Goal: Task Accomplishment & Management: Use online tool/utility

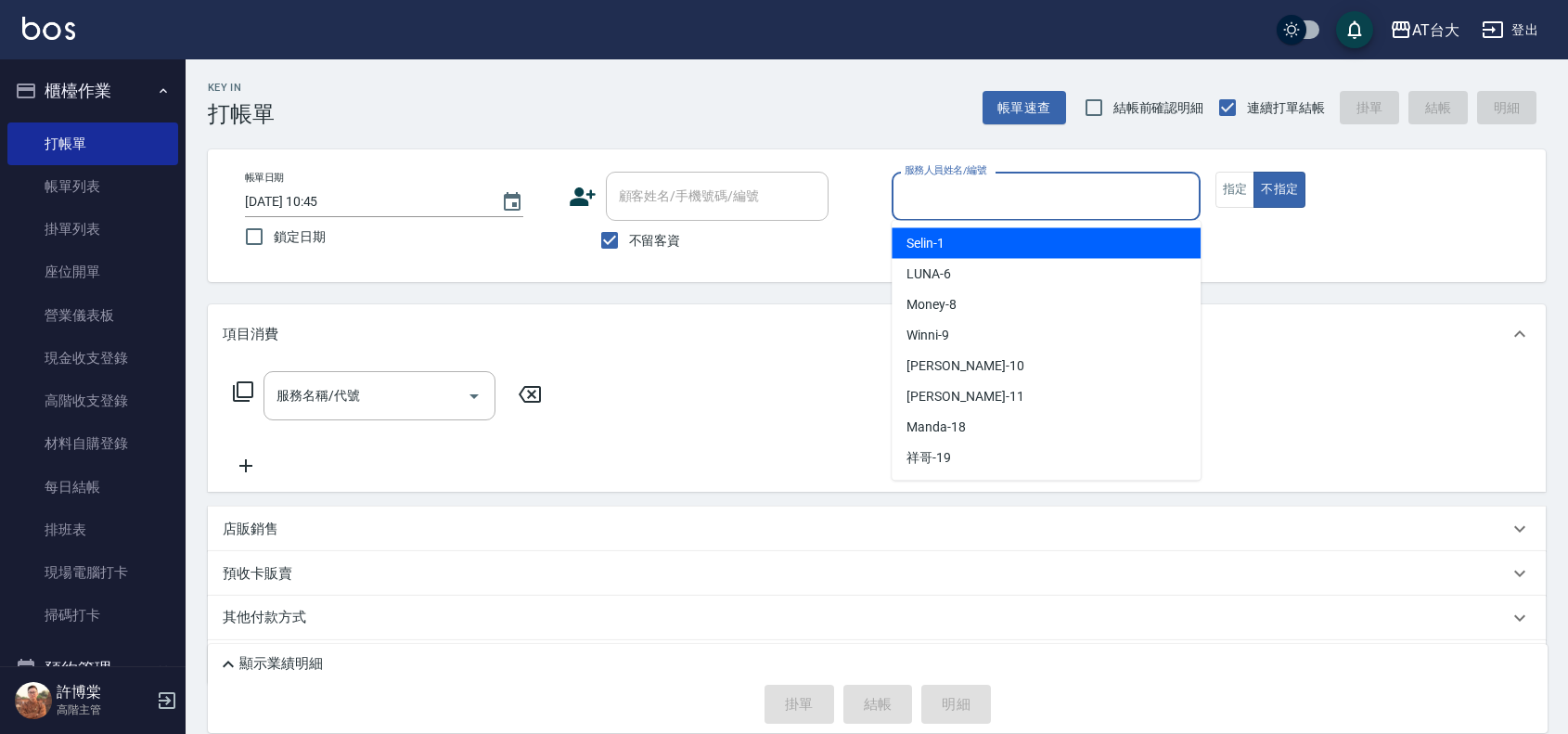
click at [1044, 191] on input "服務人員姓名/編號" at bounding box center [1046, 196] width 293 height 33
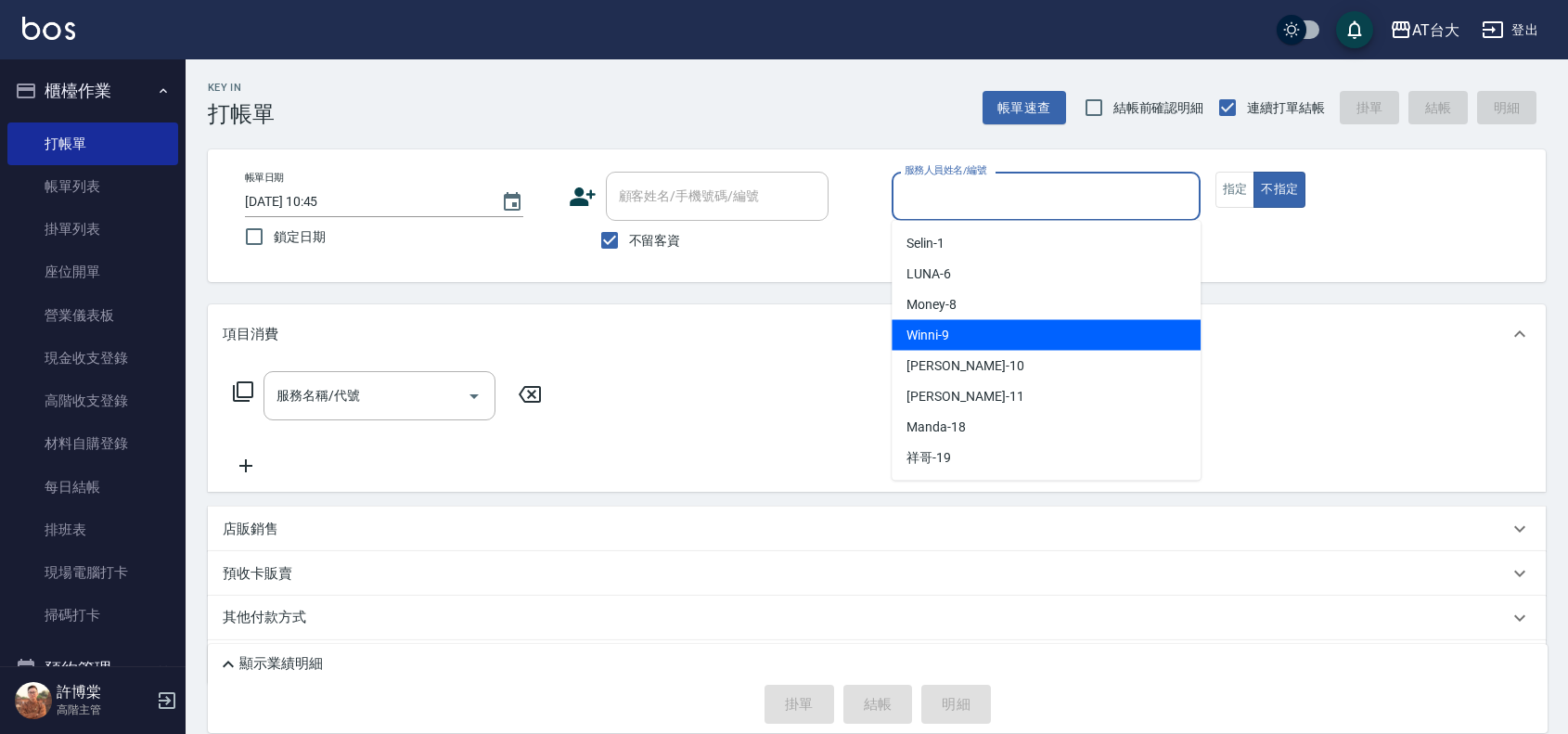
click at [1051, 322] on div "Winni -9" at bounding box center [1046, 335] width 309 height 31
type input "Winni-9"
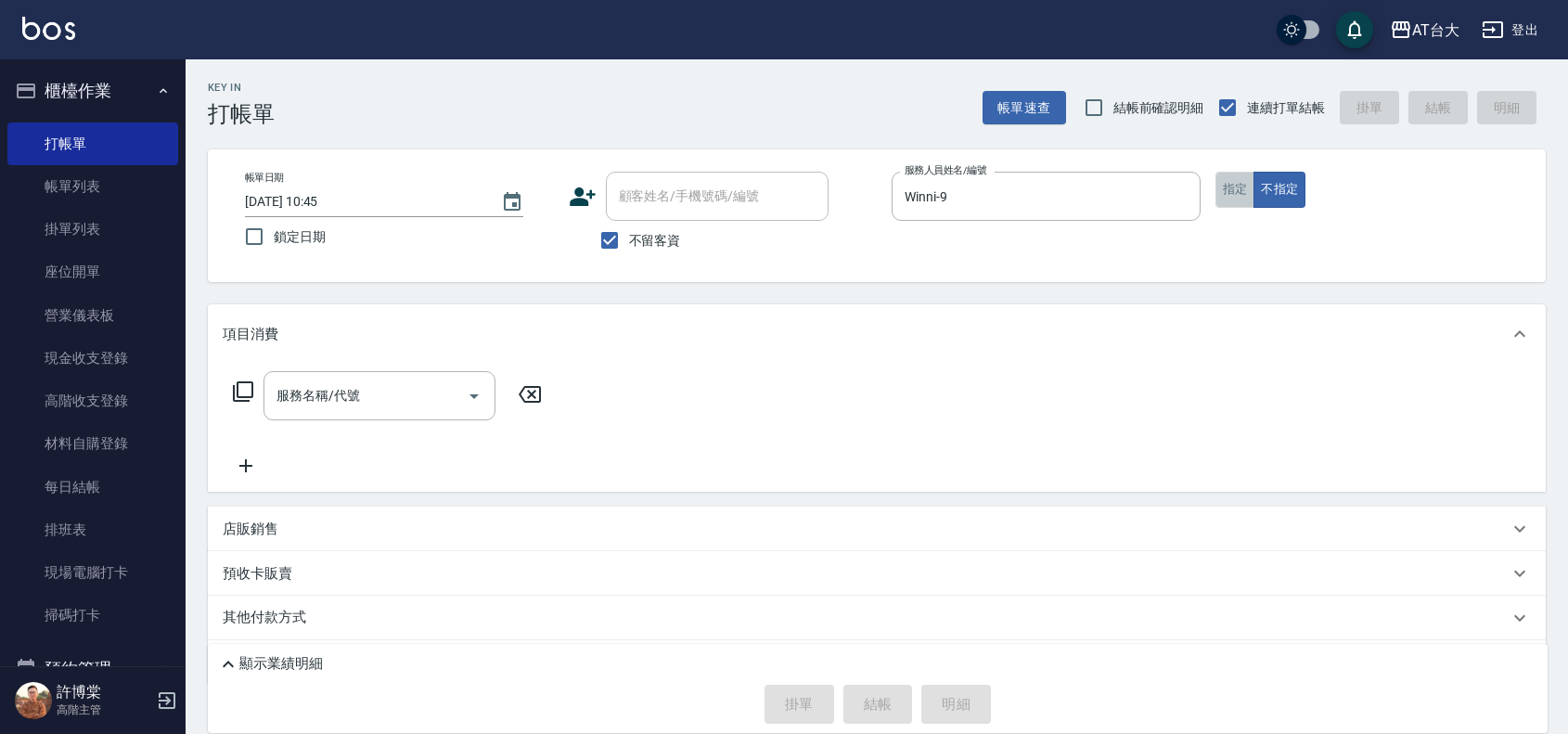
click at [1239, 202] on button "指定" at bounding box center [1235, 189] width 40 height 36
click at [391, 390] on input "服務名稱/代號" at bounding box center [365, 396] width 187 height 33
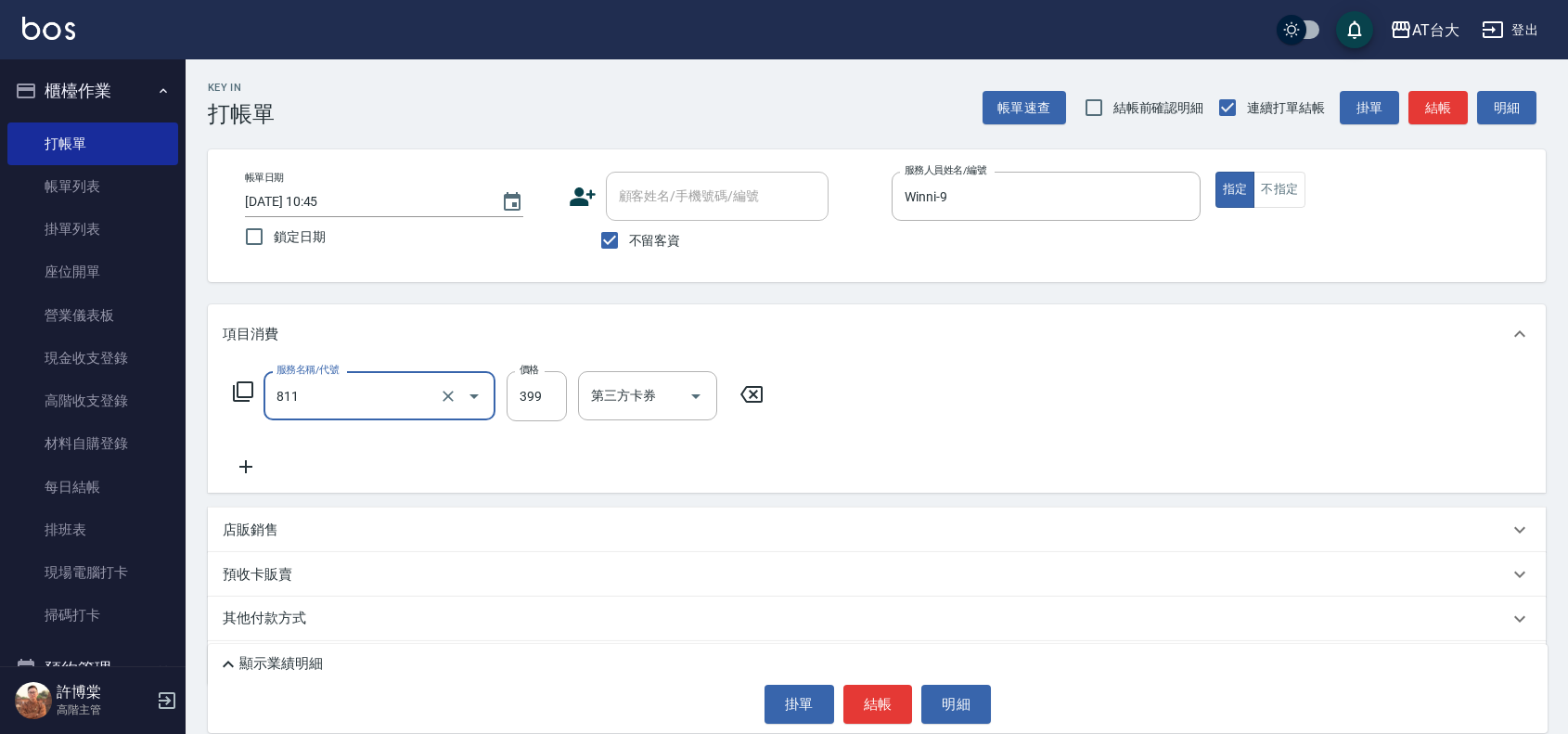
type input "洗+剪(811)"
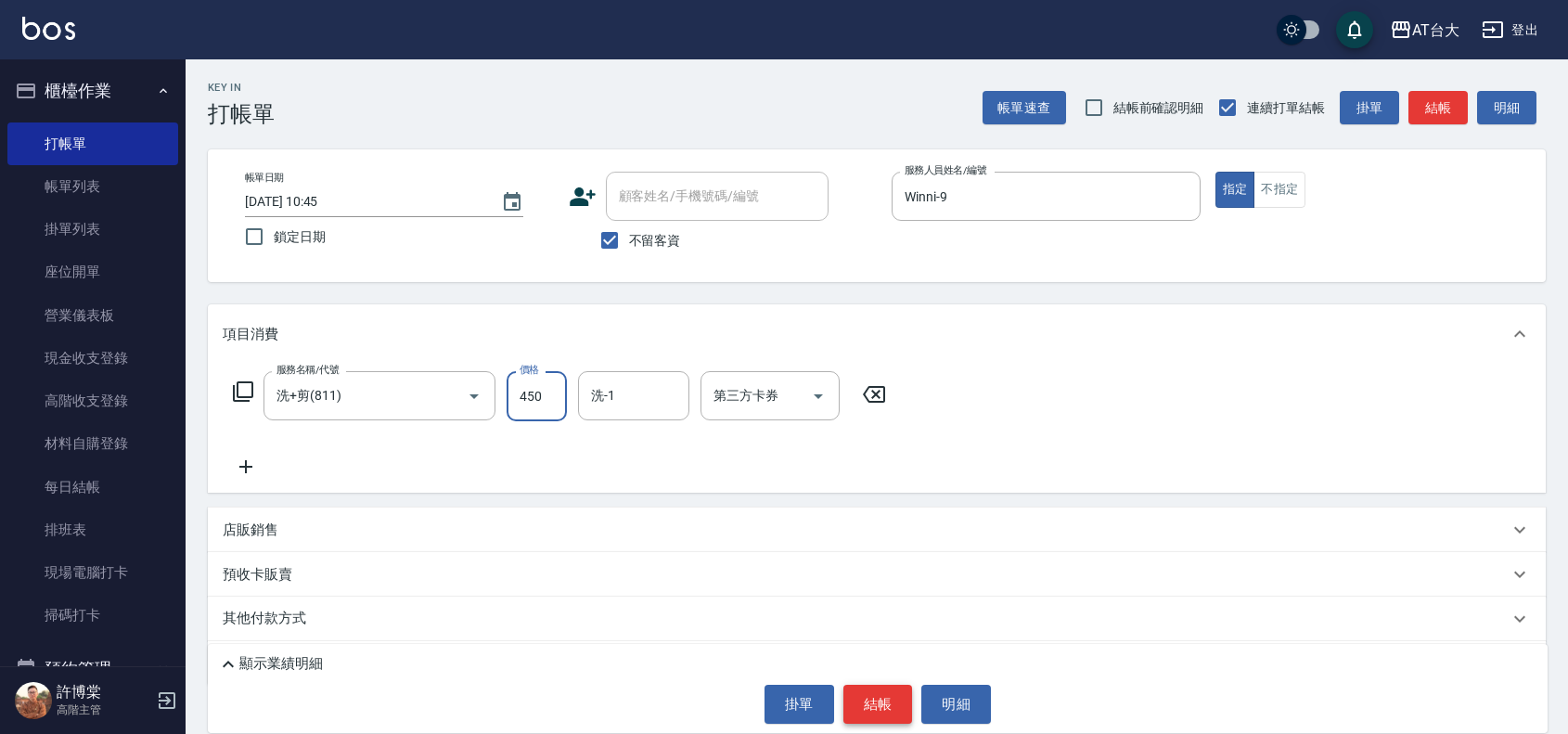
type input "450"
click at [889, 700] on button "結帳" at bounding box center [878, 704] width 70 height 39
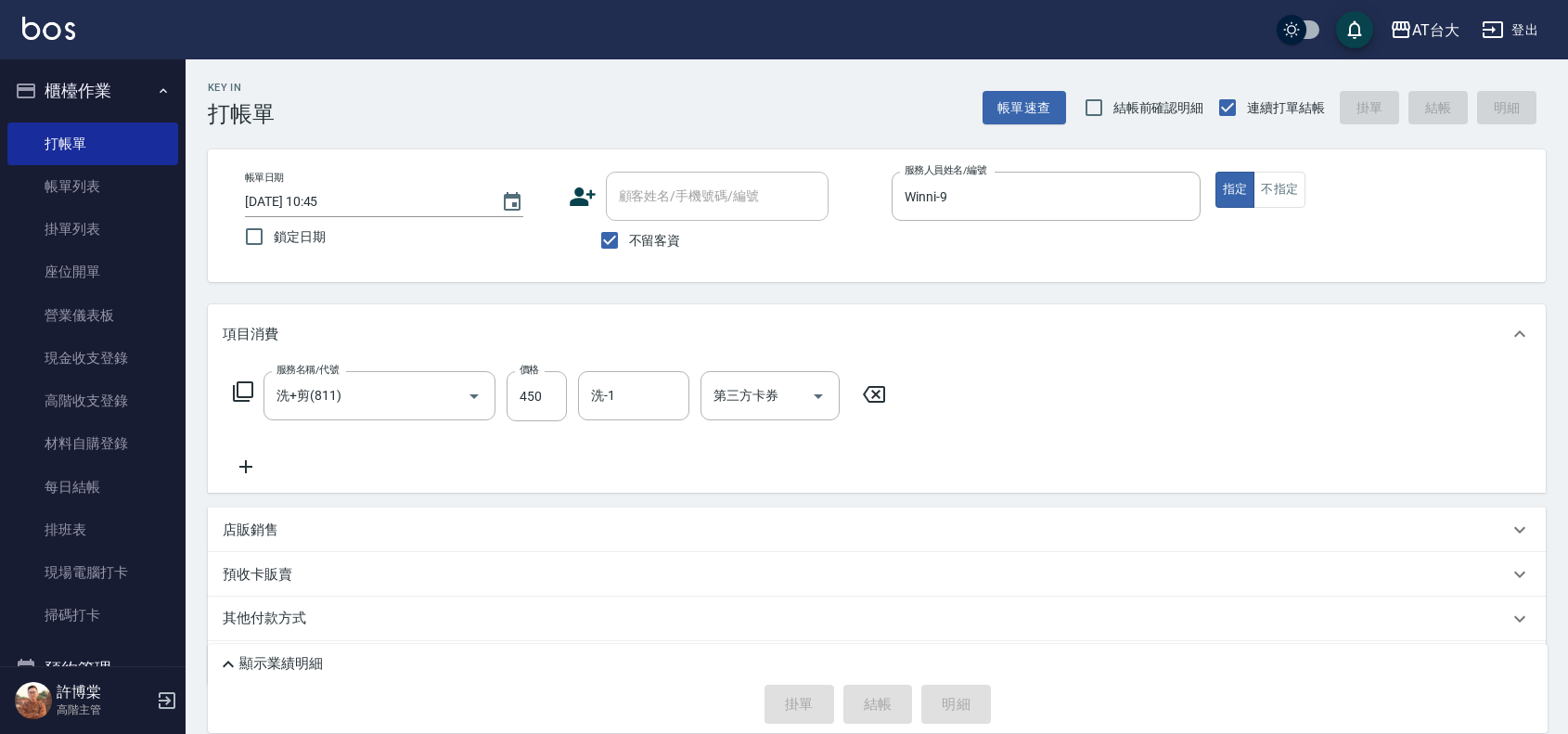
type input "[DATE] 11:48"
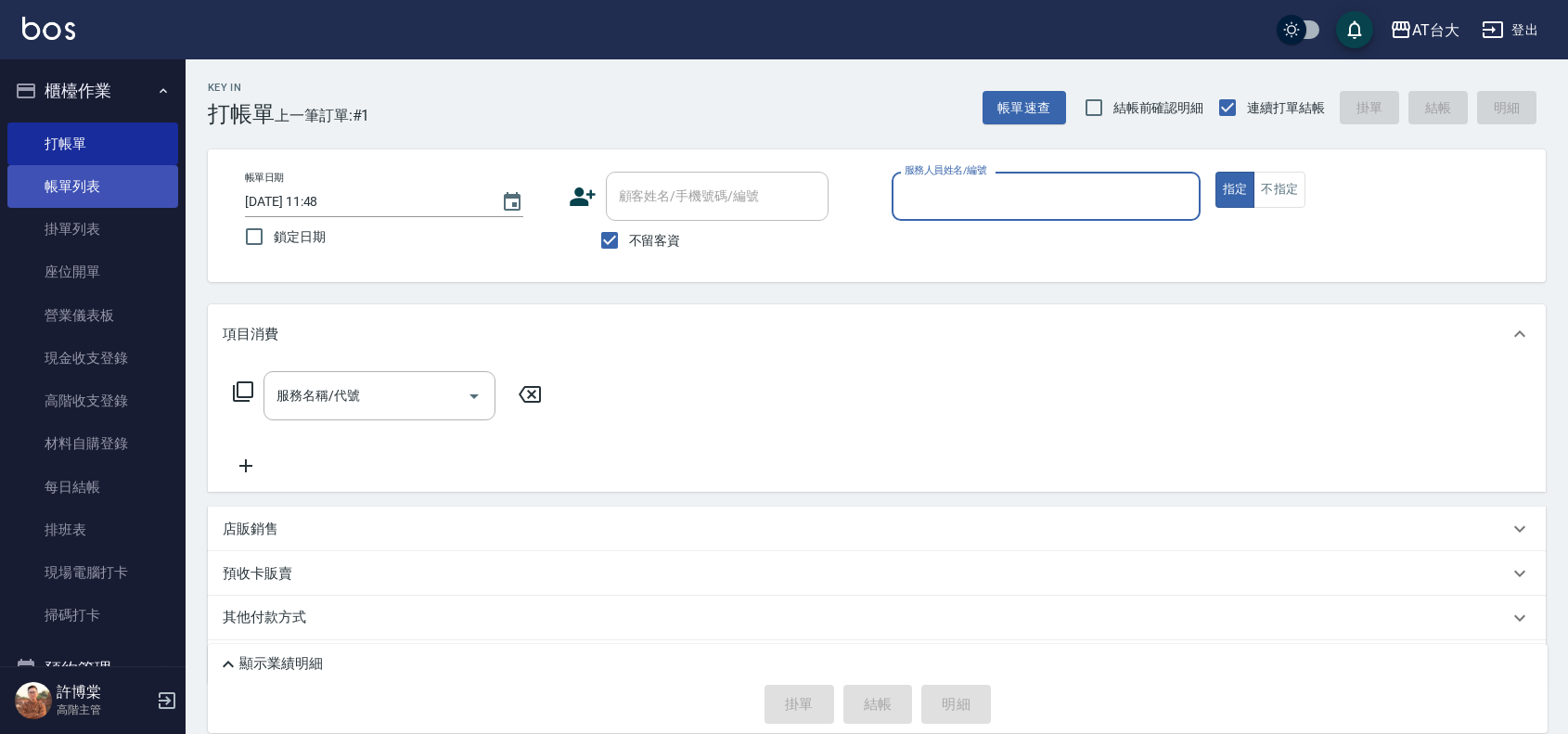
click at [83, 193] on link "帳單列表" at bounding box center [93, 186] width 171 height 42
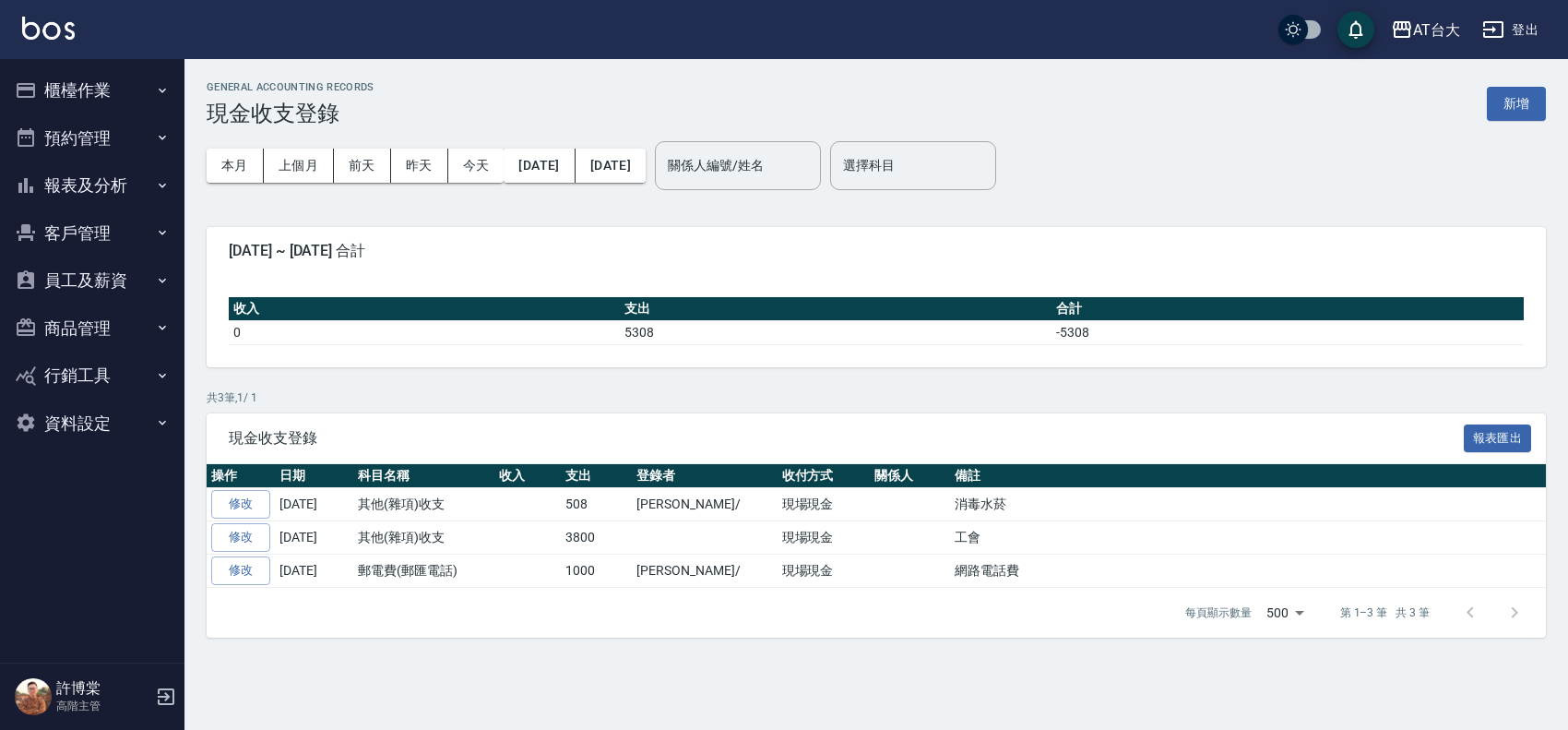
click at [44, 88] on button "櫃檯作業" at bounding box center [92, 90] width 170 height 48
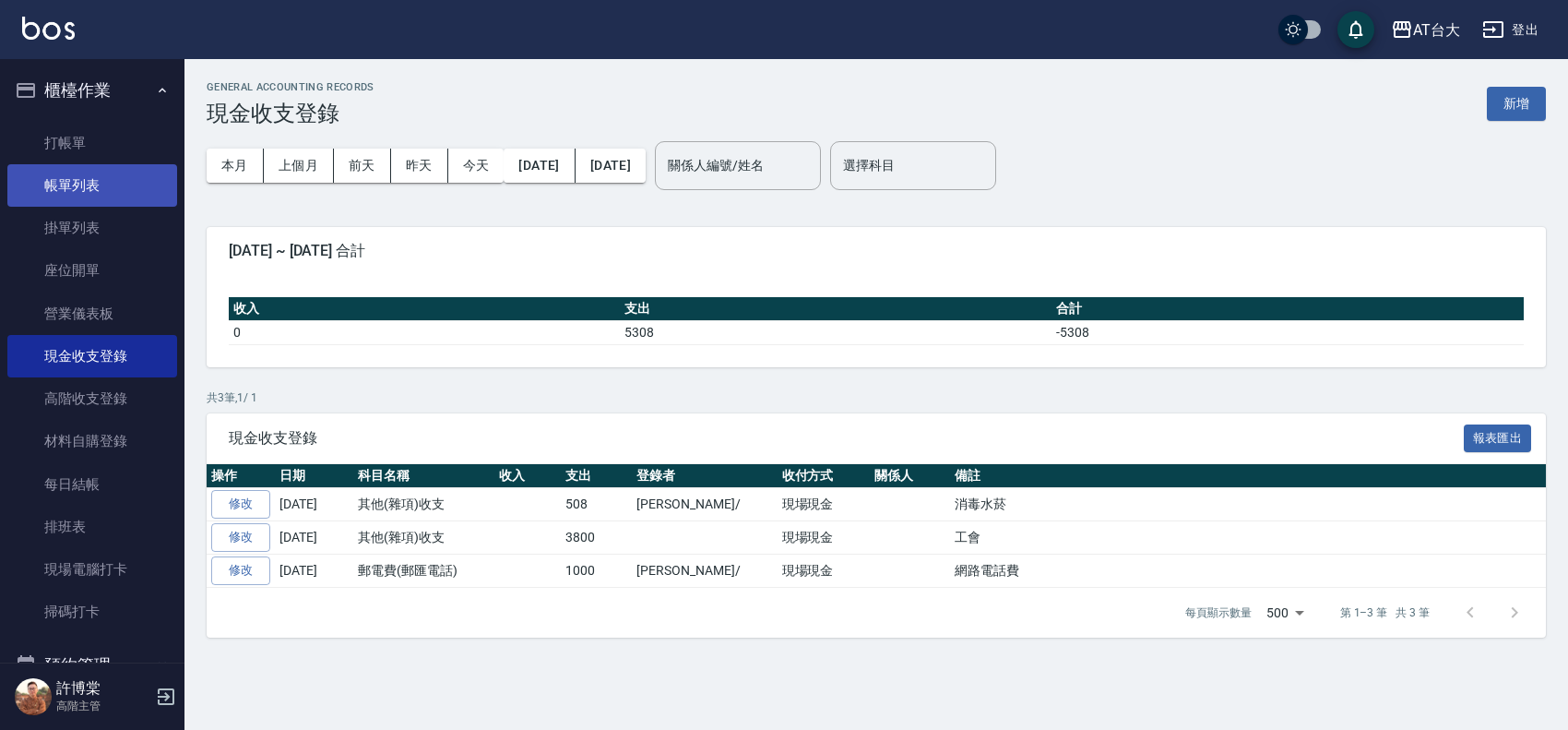
click at [117, 177] on link "帳單列表" at bounding box center [92, 185] width 170 height 42
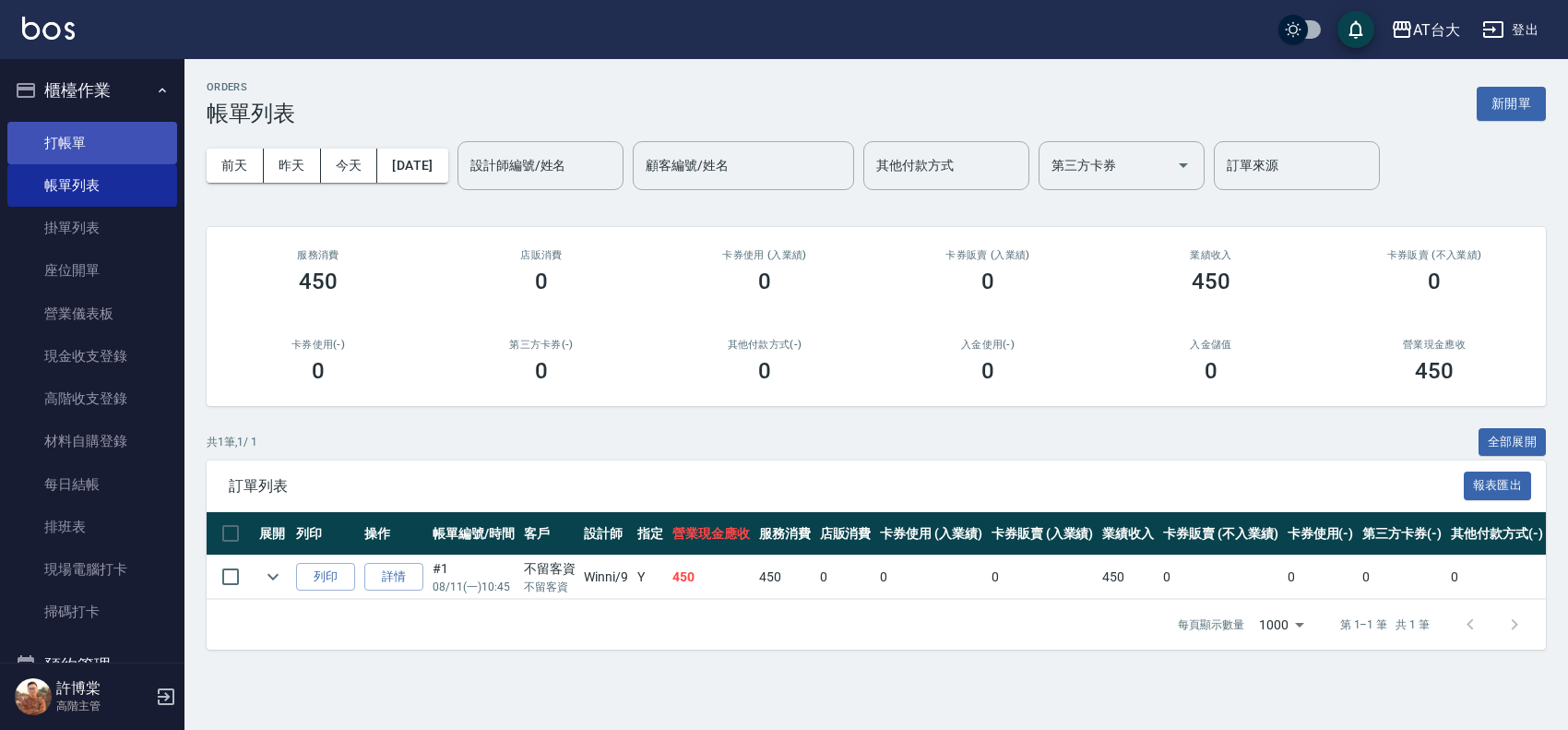
click at [83, 141] on link "打帳單" at bounding box center [92, 143] width 170 height 42
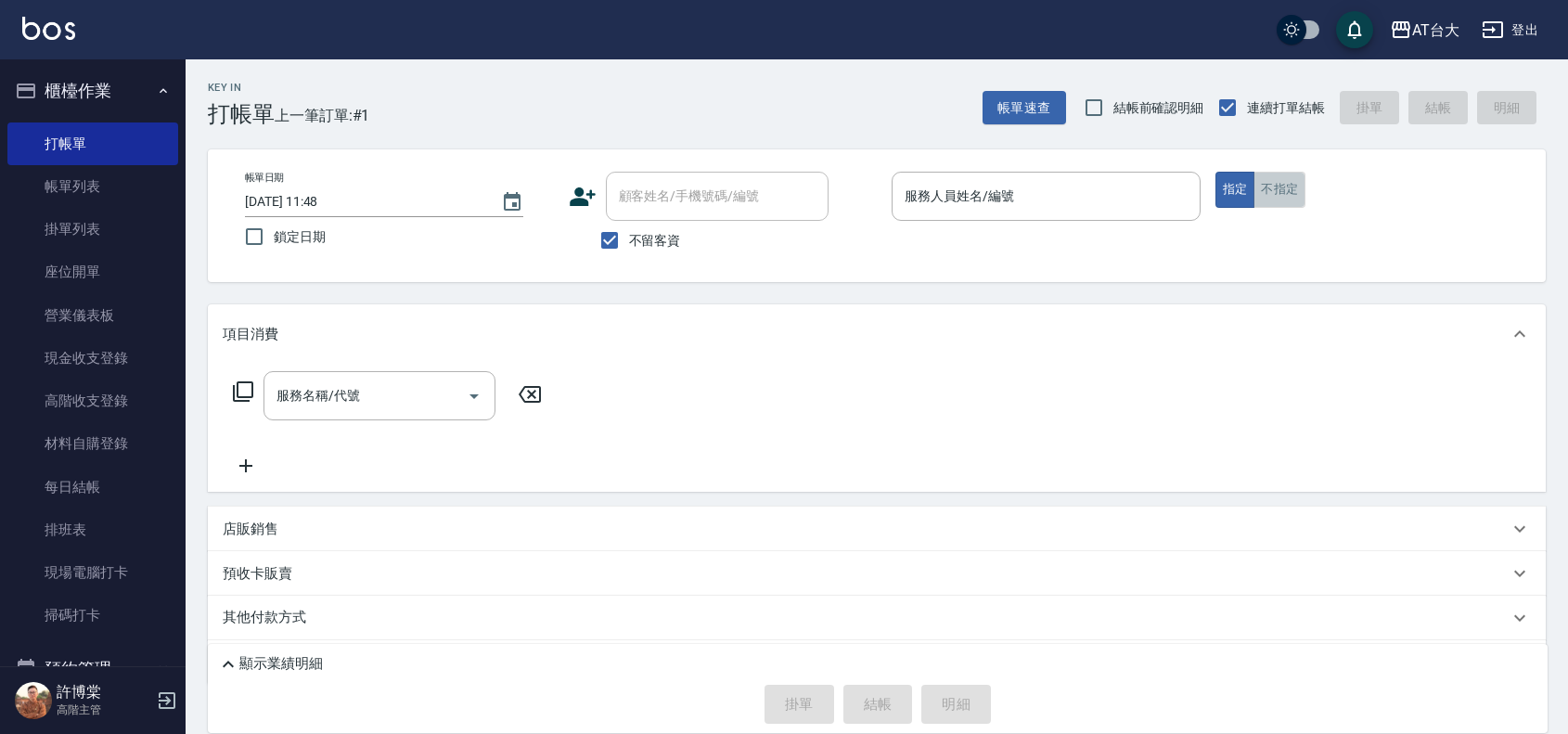
click at [1291, 196] on button "不指定" at bounding box center [1280, 189] width 52 height 36
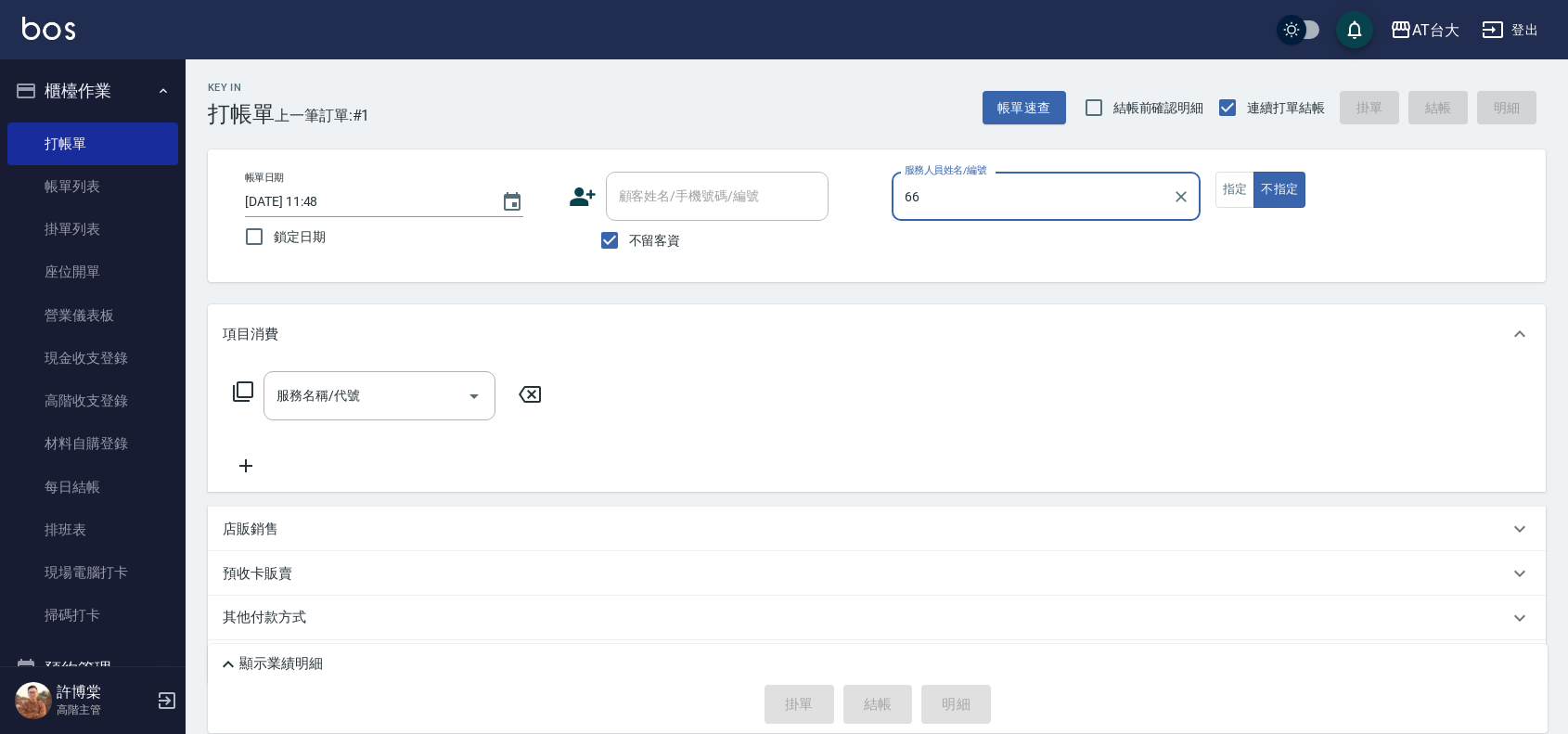
type input "66"
click at [1254, 172] on button "不指定" at bounding box center [1280, 189] width 52 height 36
type button "false"
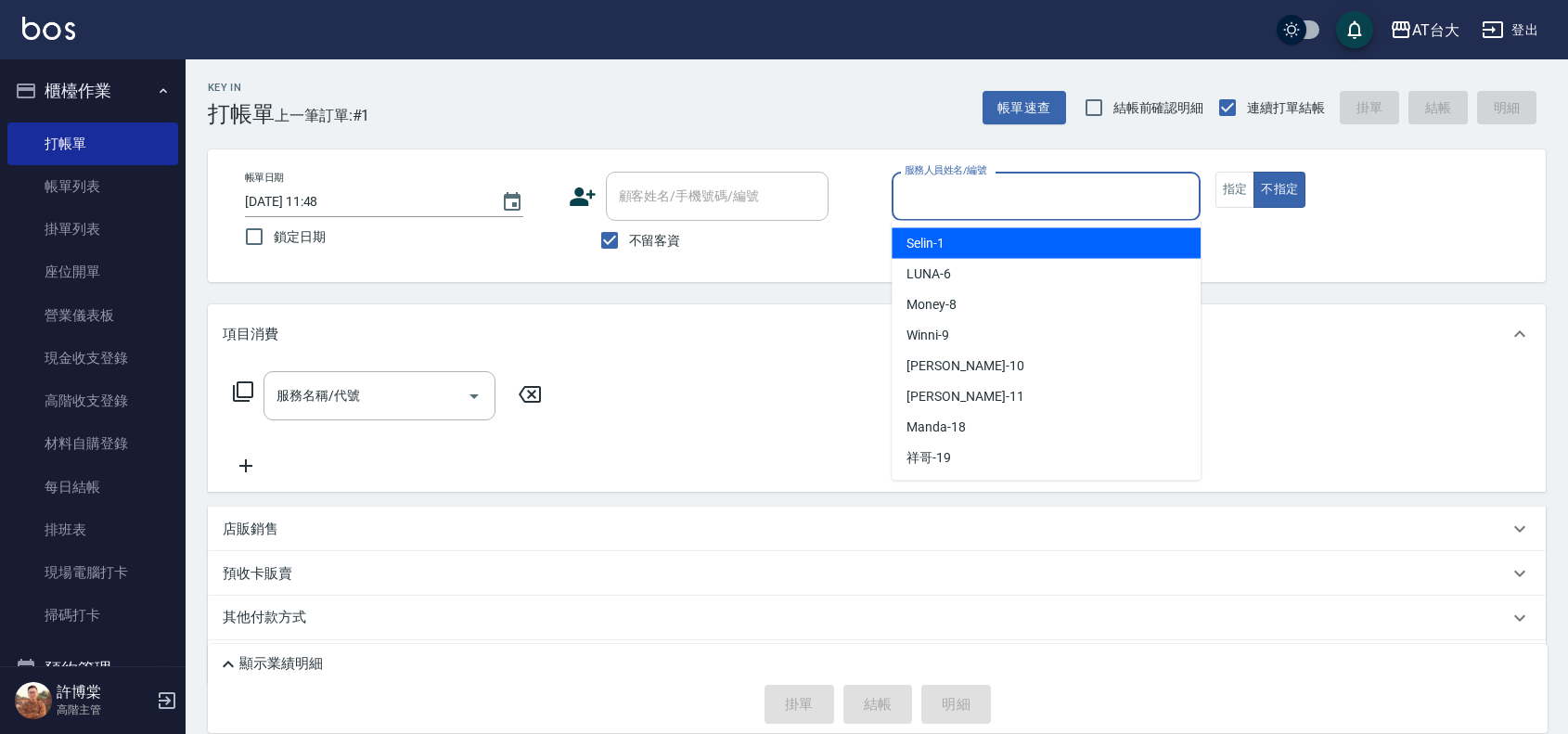
click at [1097, 187] on input "服務人員姓名/編號" at bounding box center [1046, 196] width 293 height 33
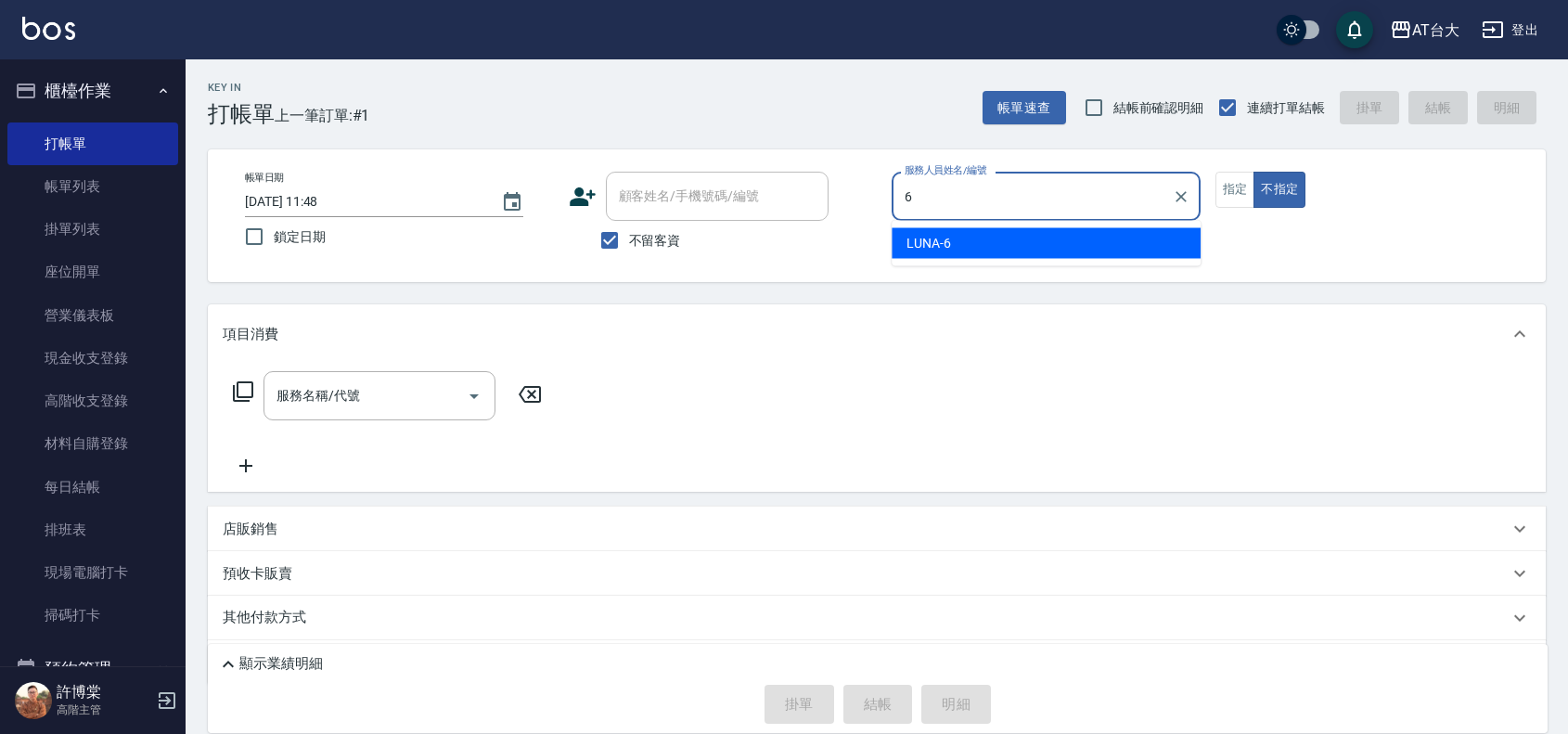
type input "LUNA-6"
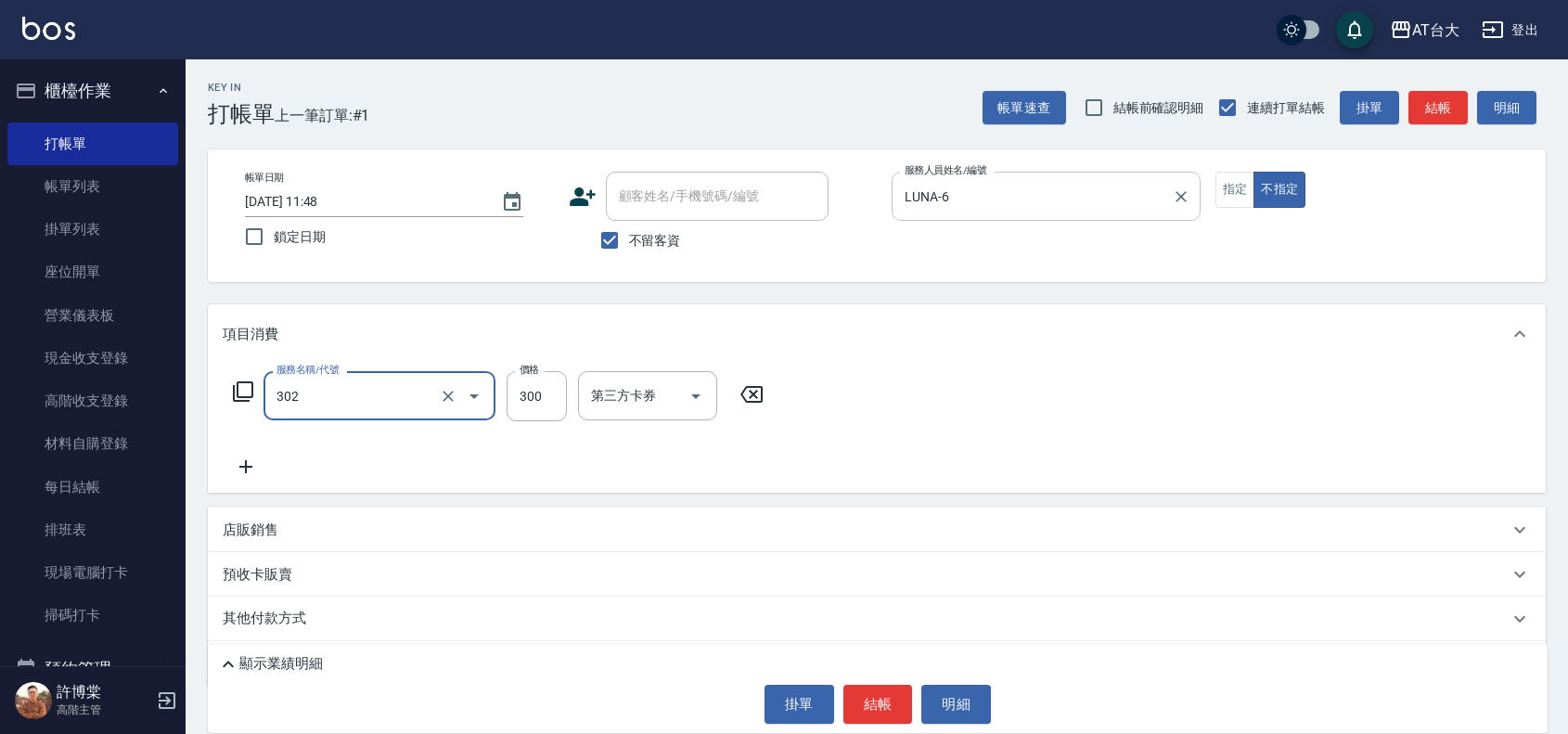
type input "4"
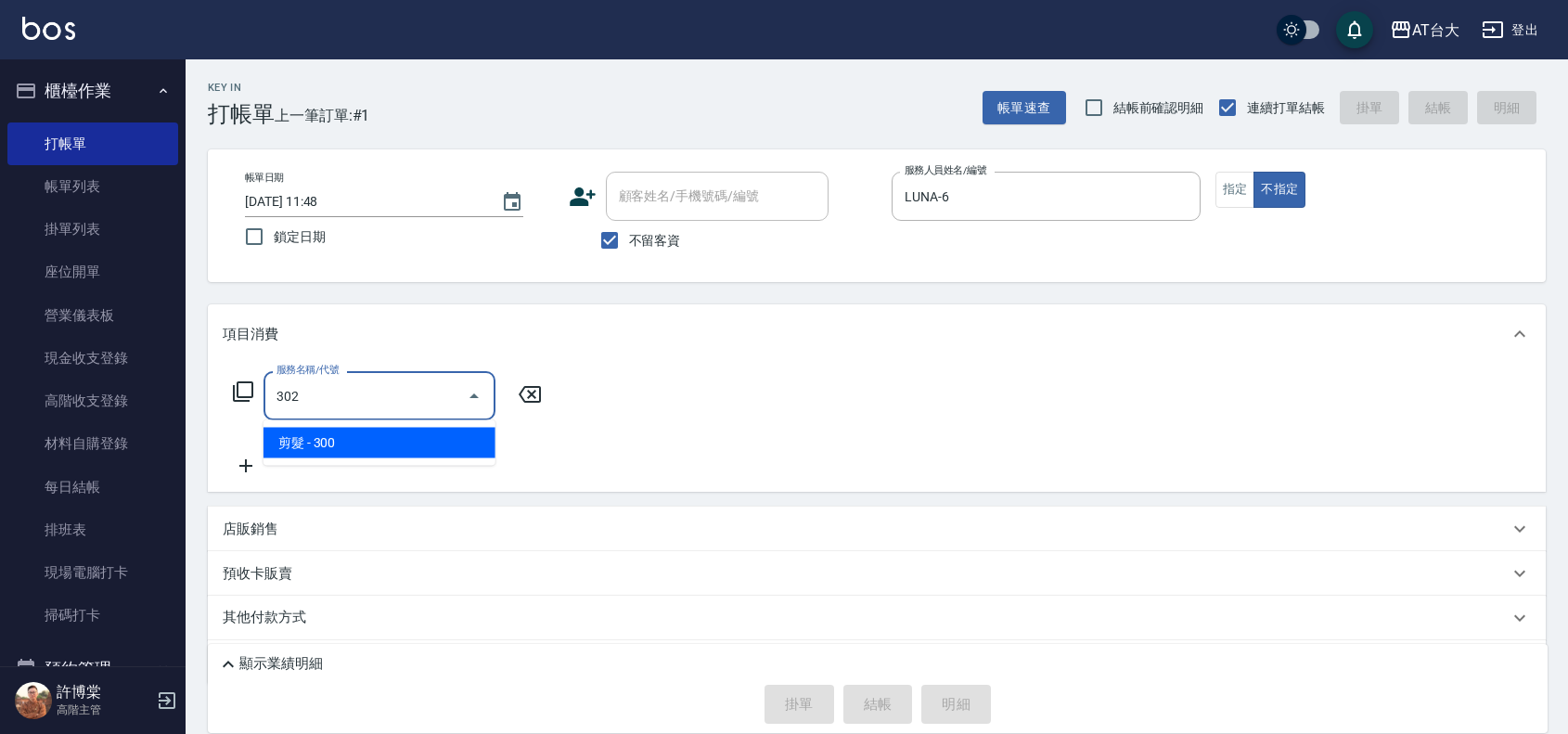
type input "剪髮(302)"
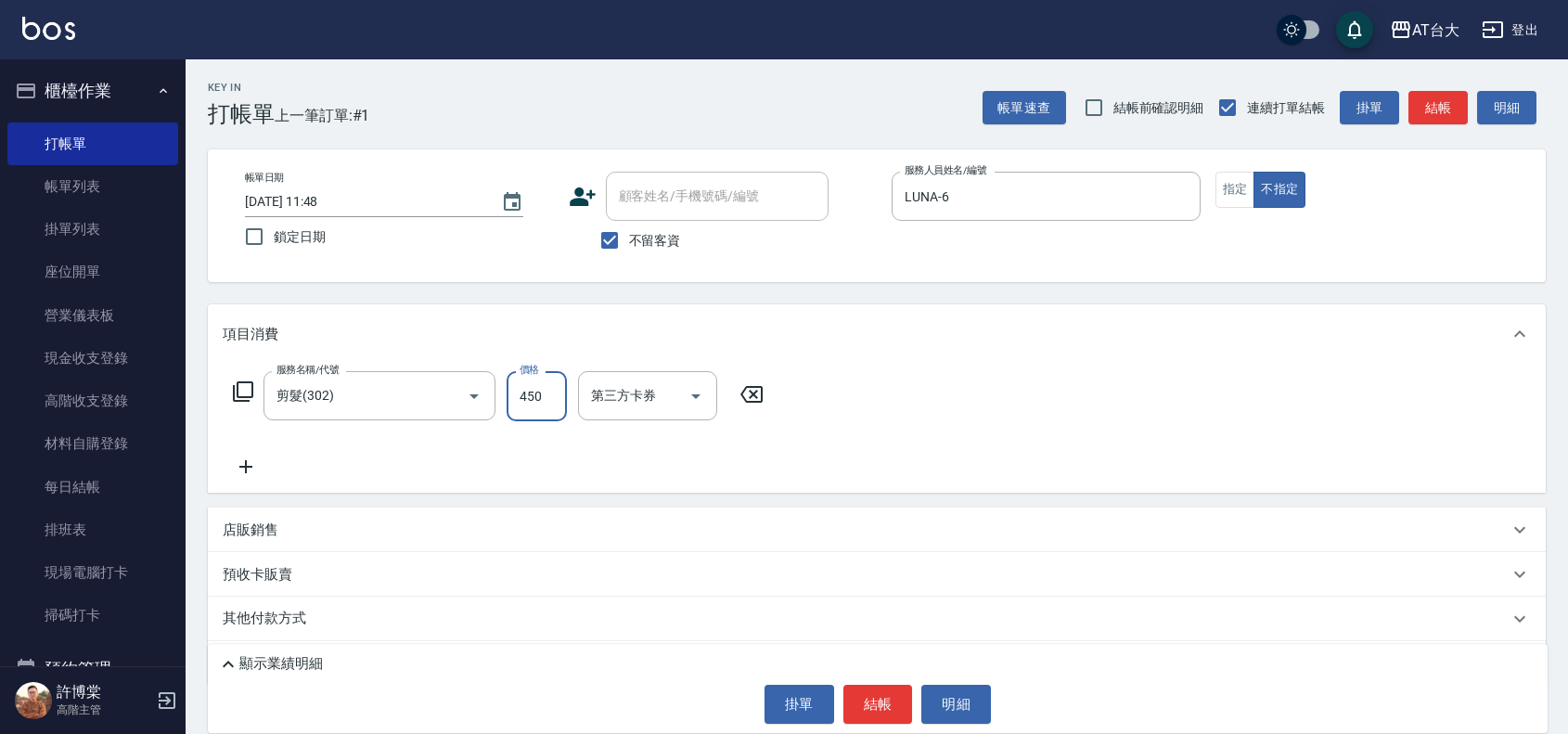
type input "450"
click at [887, 692] on button "結帳" at bounding box center [878, 704] width 70 height 39
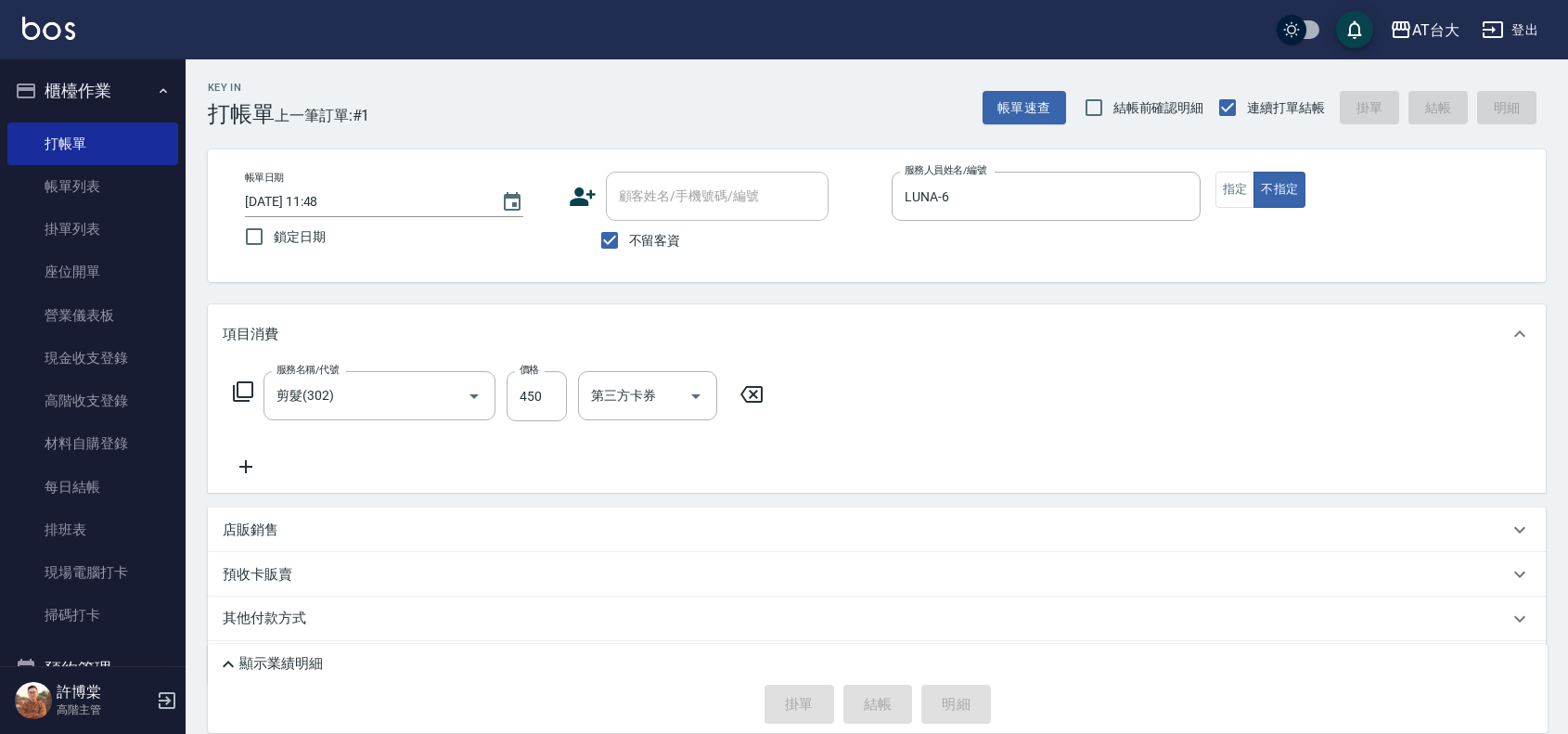
type input "[DATE] 12:02"
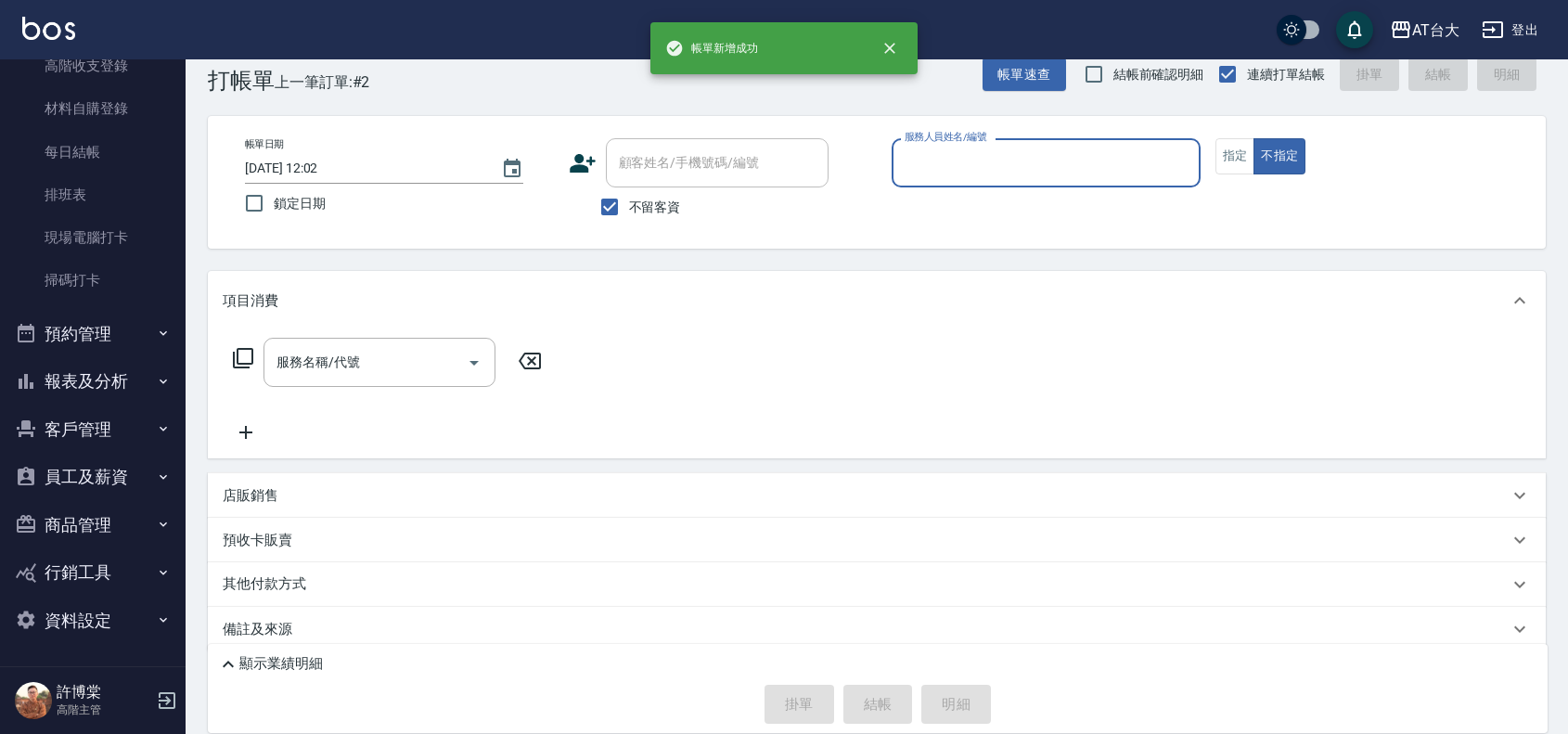
scroll to position [52, 0]
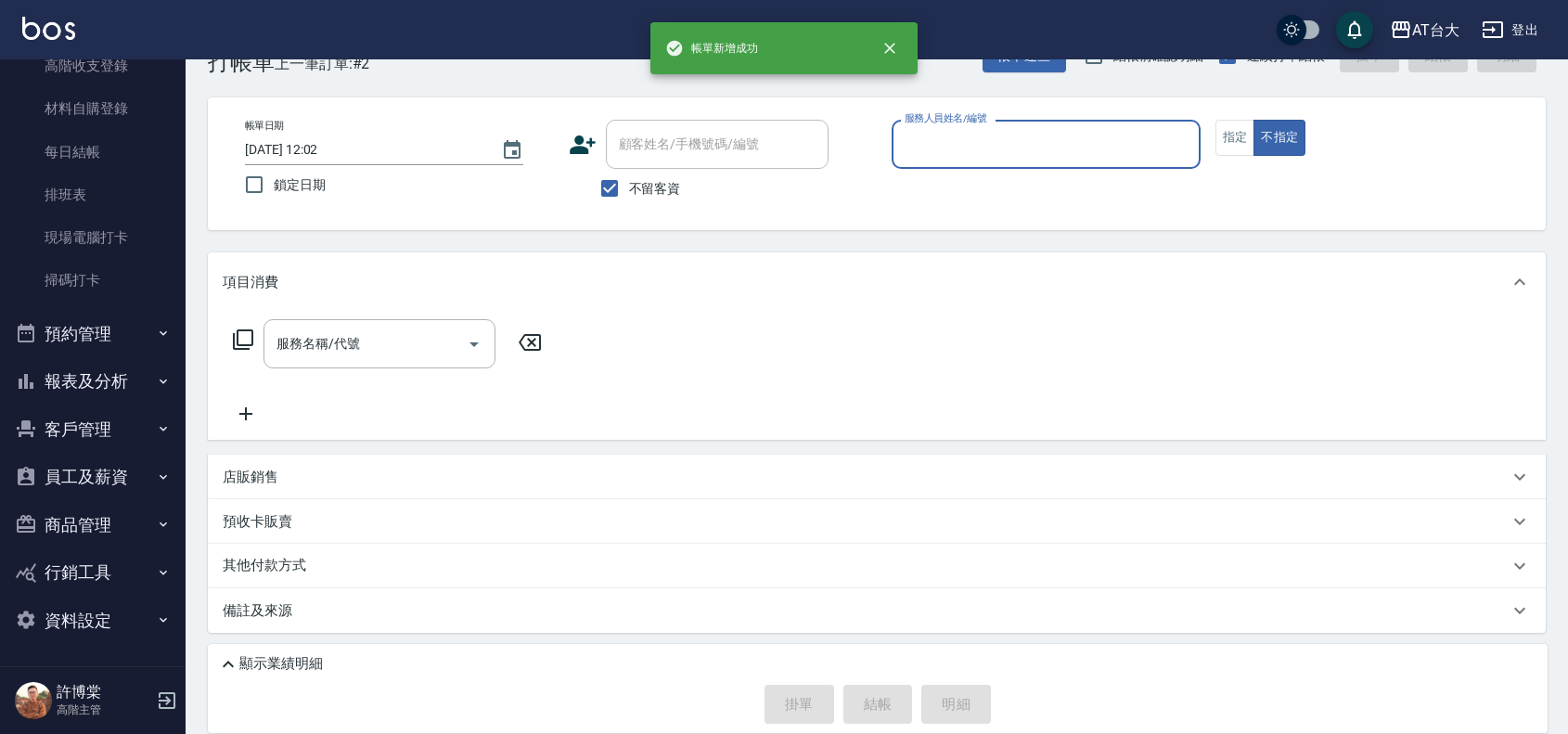
click at [114, 376] on button "報表及分析" at bounding box center [93, 381] width 171 height 48
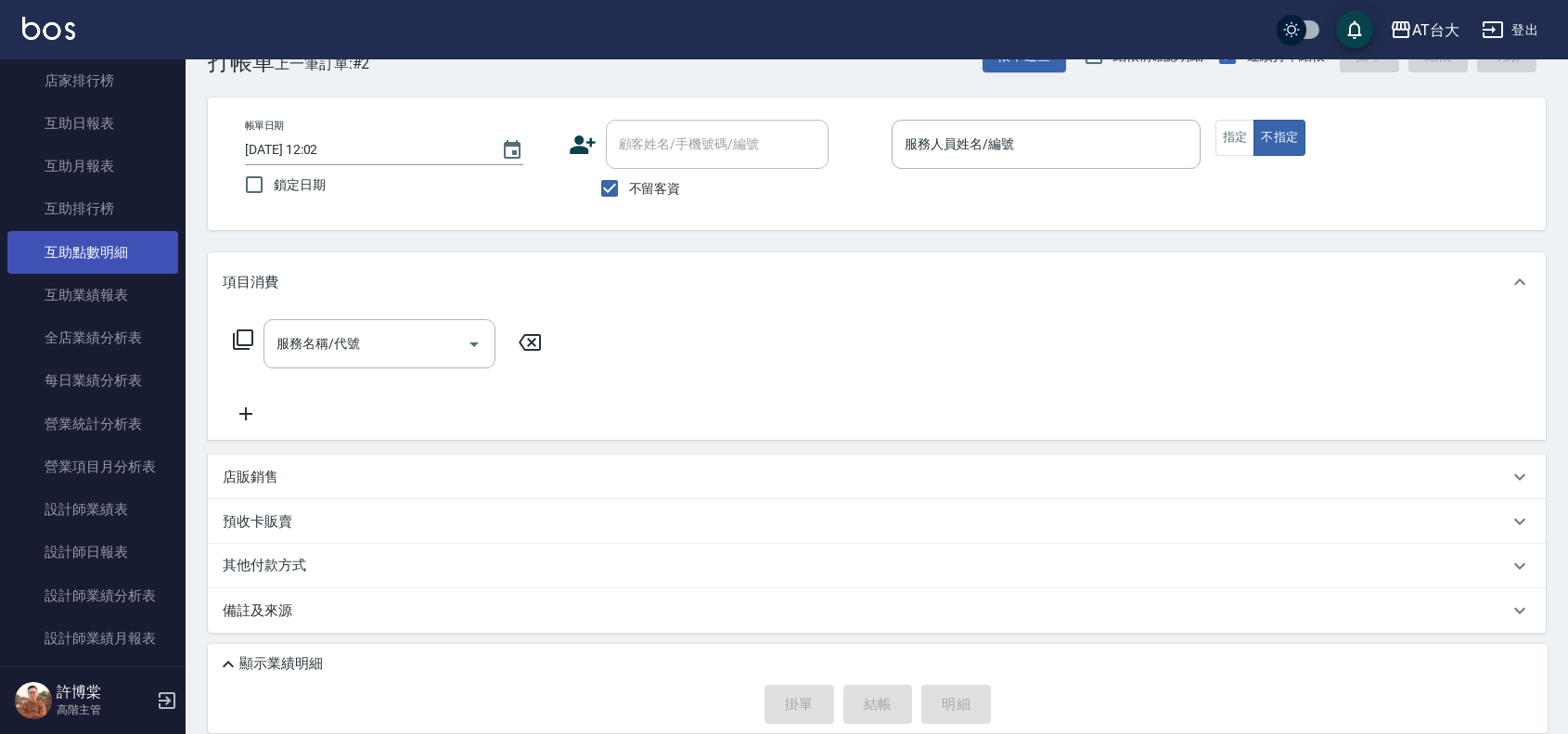
scroll to position [915, 0]
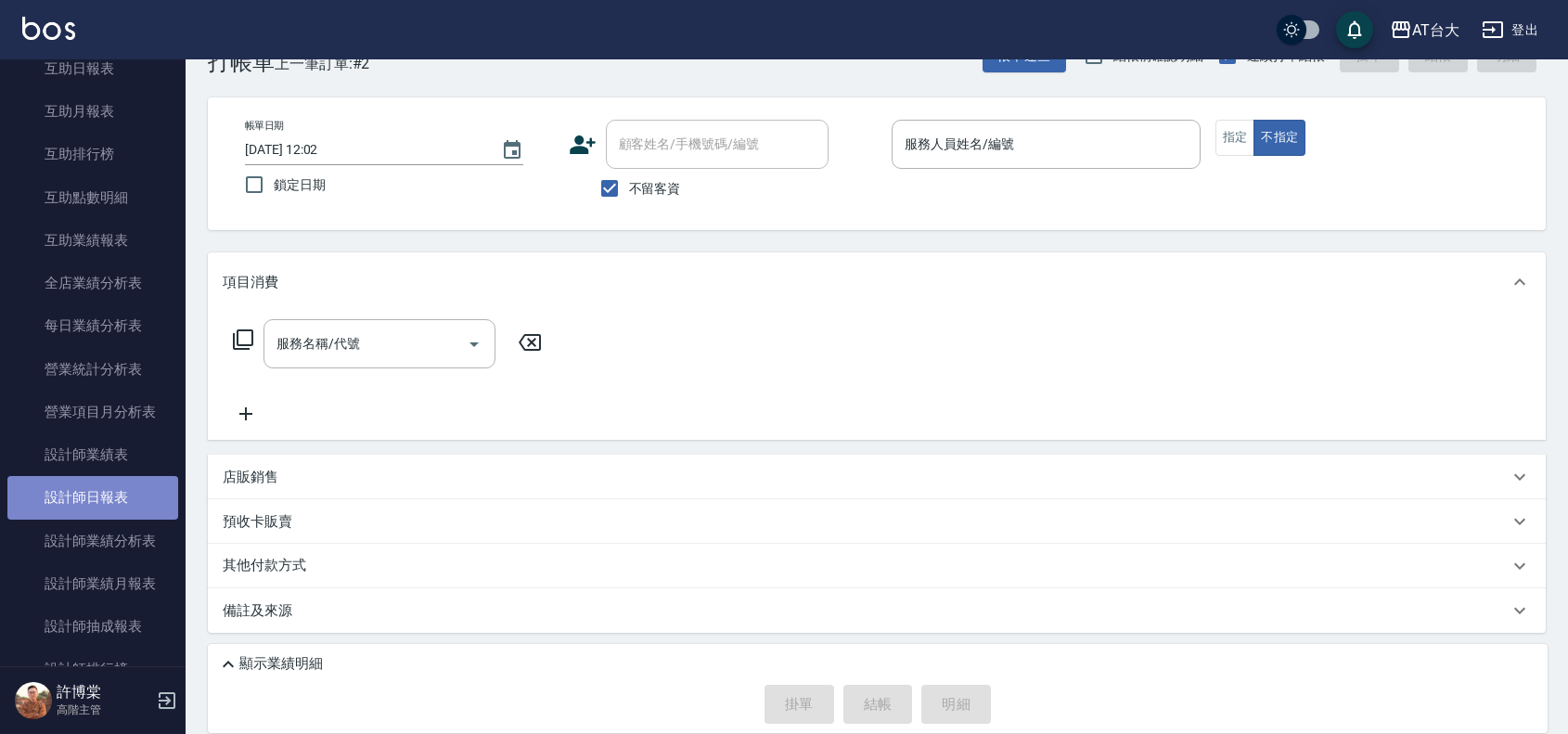
click at [105, 482] on link "設計師日報表" at bounding box center [93, 497] width 171 height 42
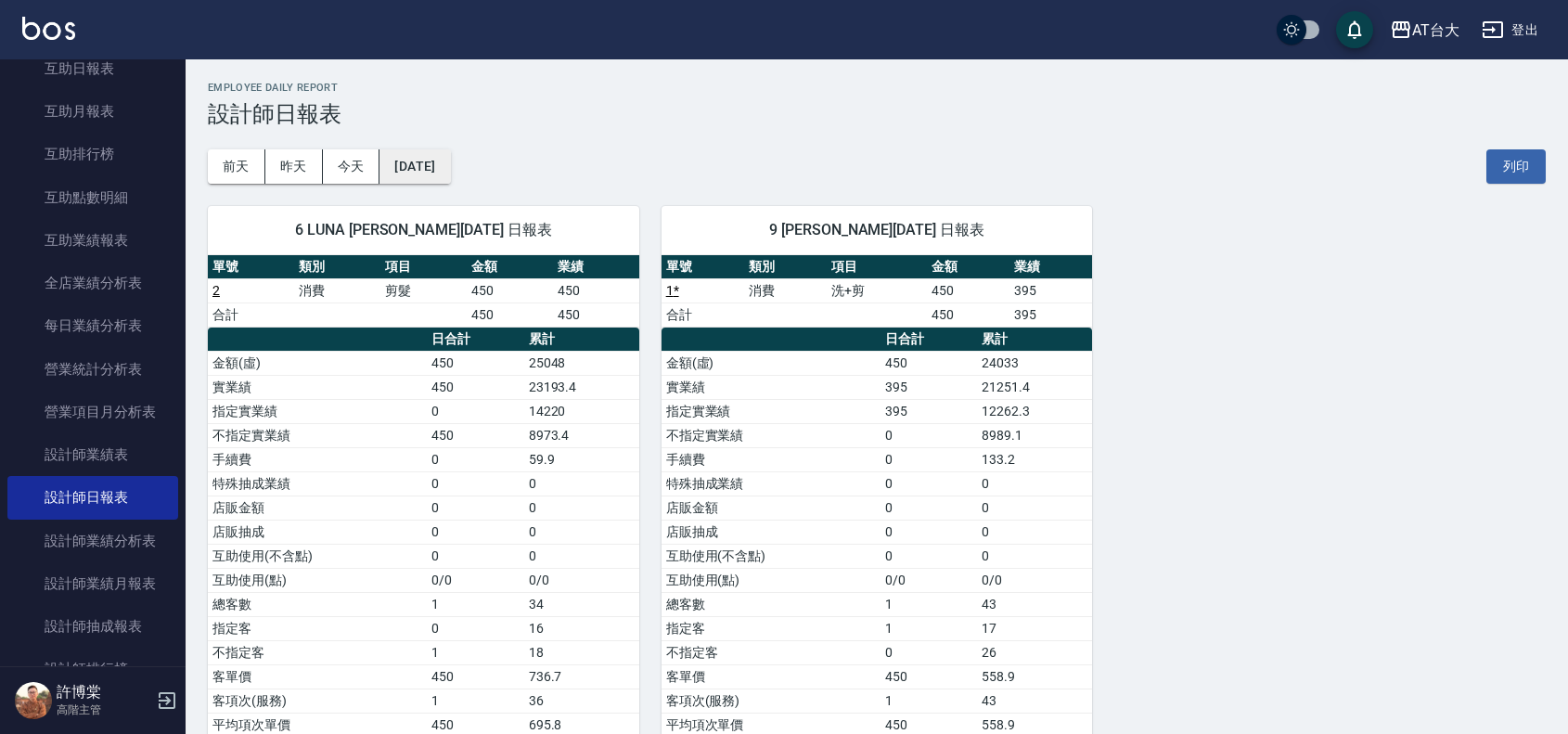
click at [391, 158] on button "[DATE]" at bounding box center [414, 167] width 71 height 35
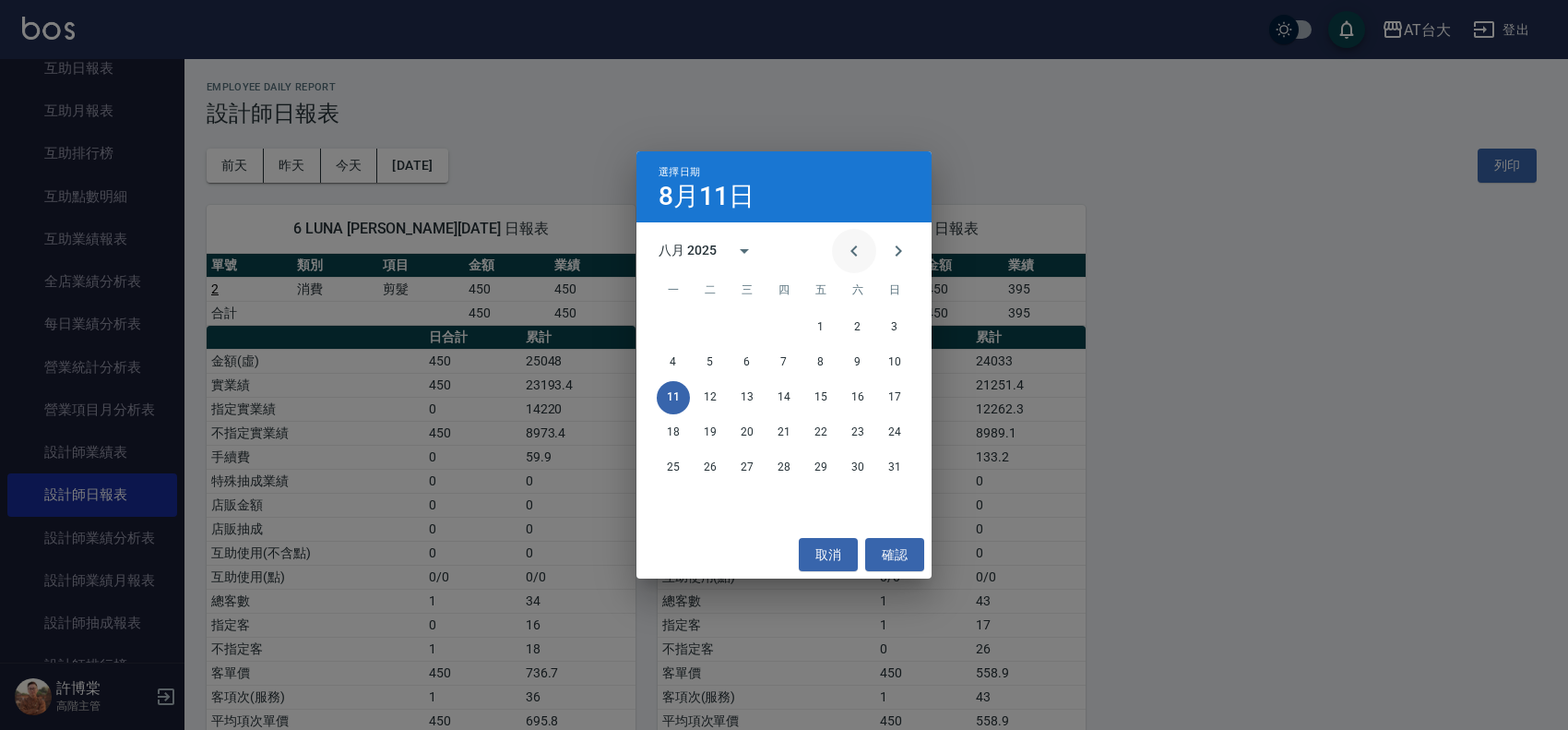
click at [845, 250] on icon "Previous month" at bounding box center [854, 251] width 22 height 22
click at [828, 362] on button "11" at bounding box center [821, 362] width 34 height 34
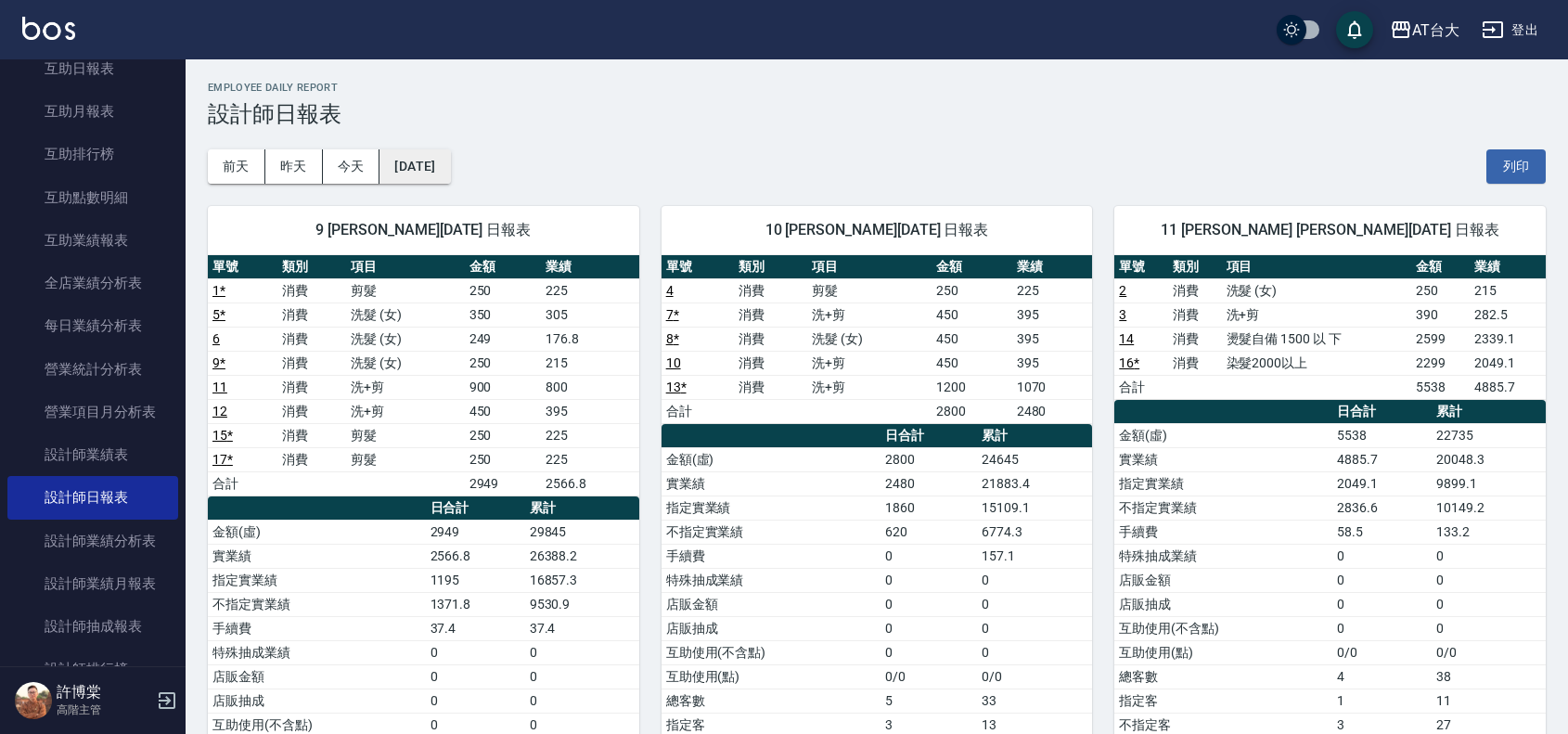
click at [420, 155] on button "[DATE]" at bounding box center [414, 167] width 71 height 35
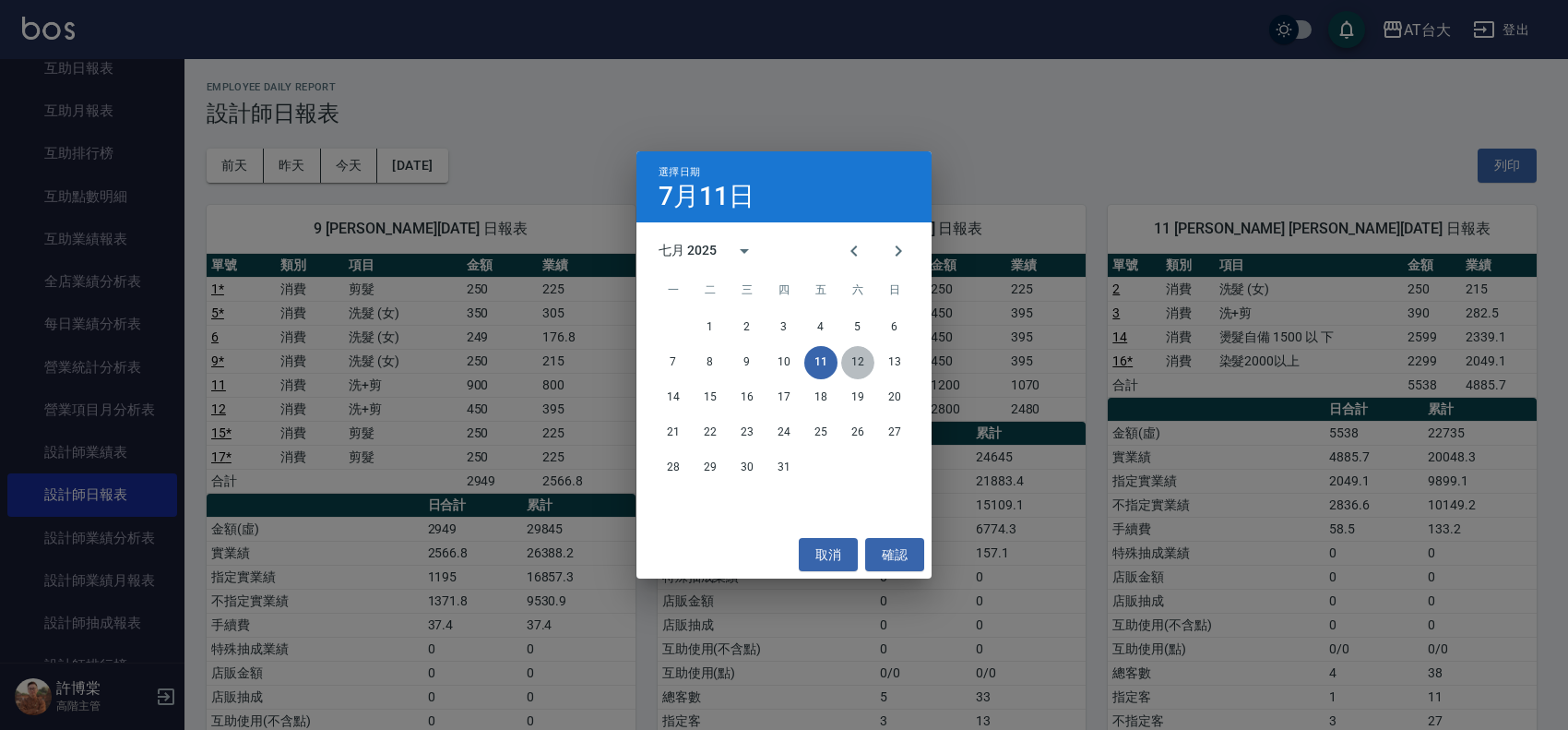
click at [853, 362] on button "12" at bounding box center [857, 362] width 34 height 34
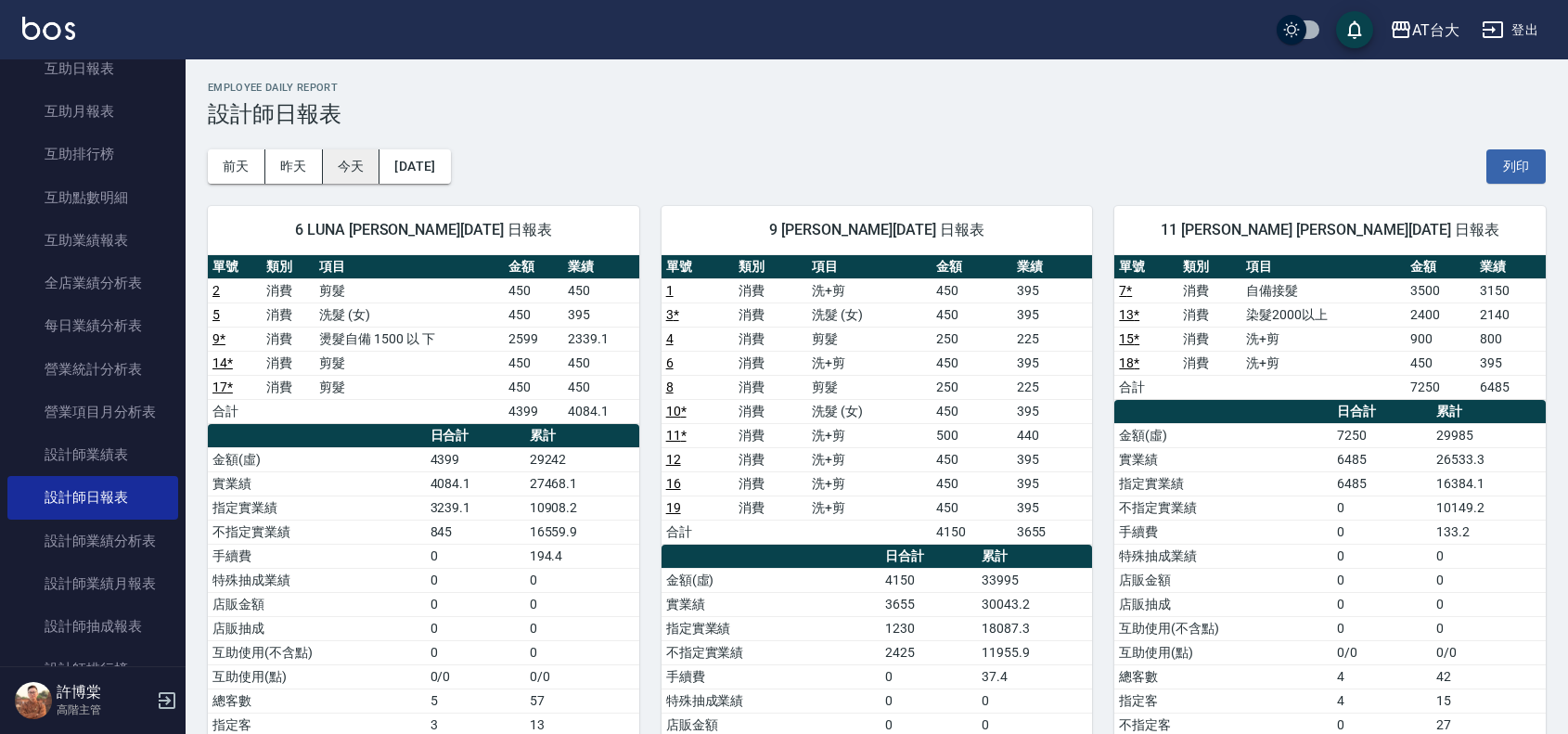
click at [340, 154] on button "今天" at bounding box center [352, 167] width 58 height 35
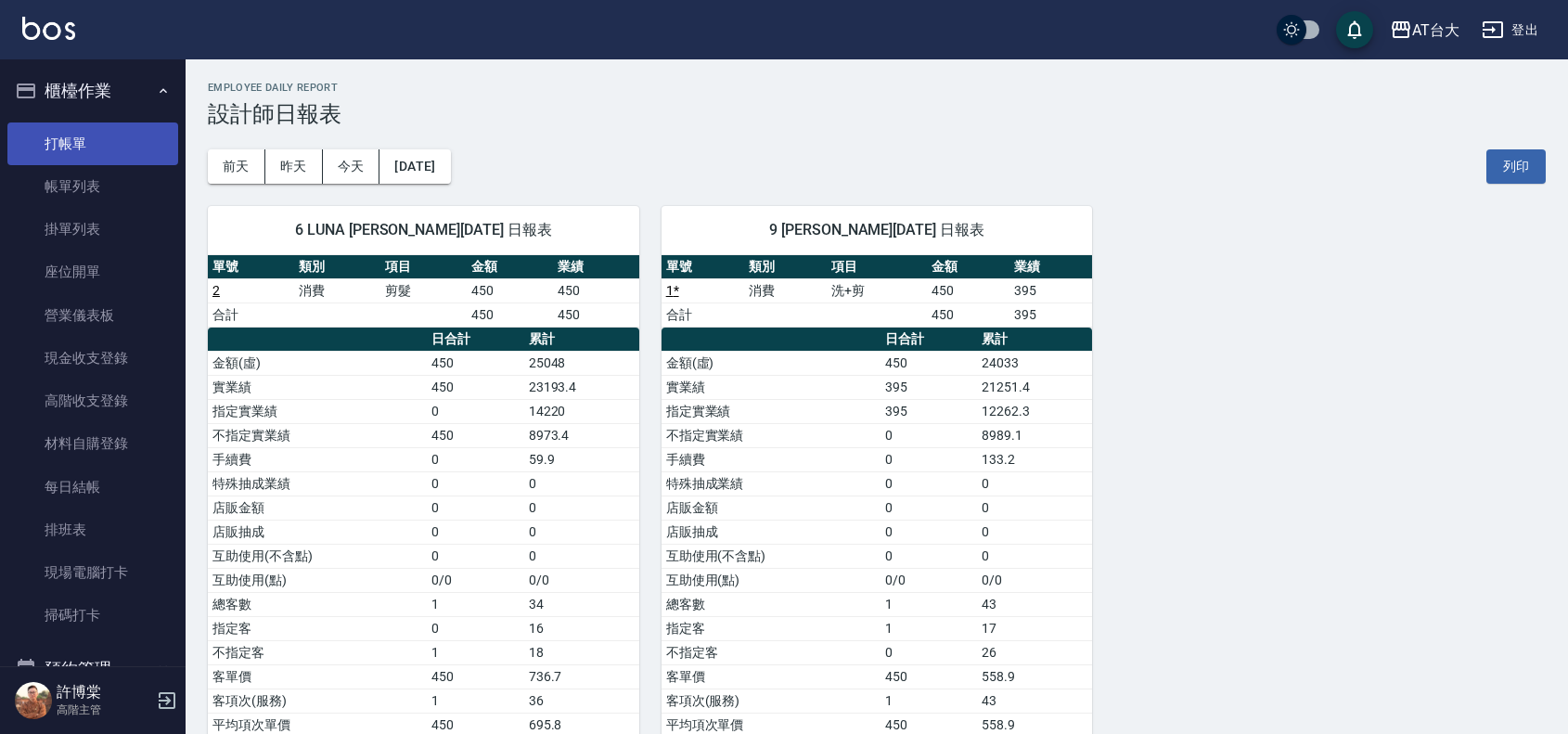
click at [121, 152] on link "打帳單" at bounding box center [93, 144] width 171 height 42
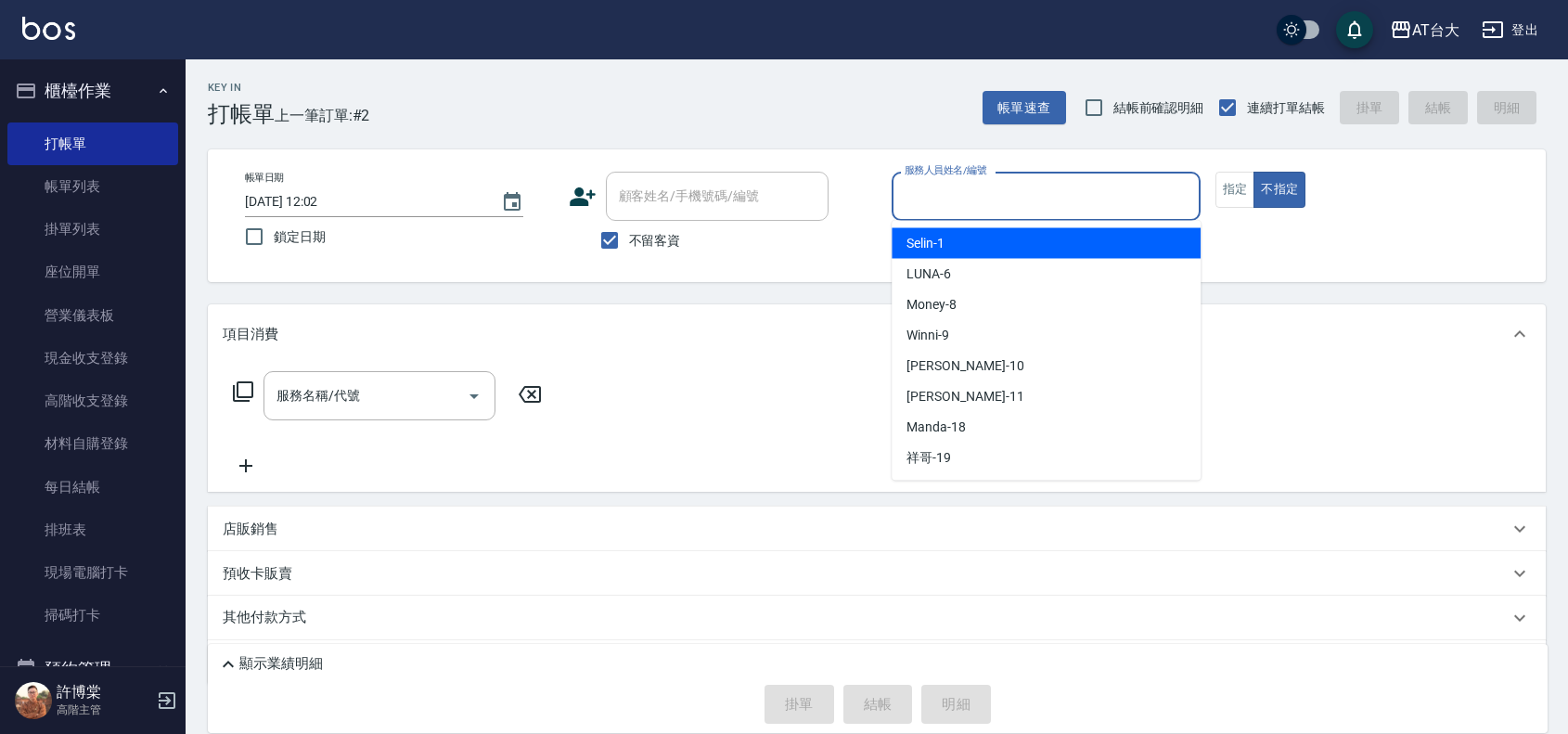
click at [1028, 197] on input "服務人員姓名/編號" at bounding box center [1046, 196] width 293 height 33
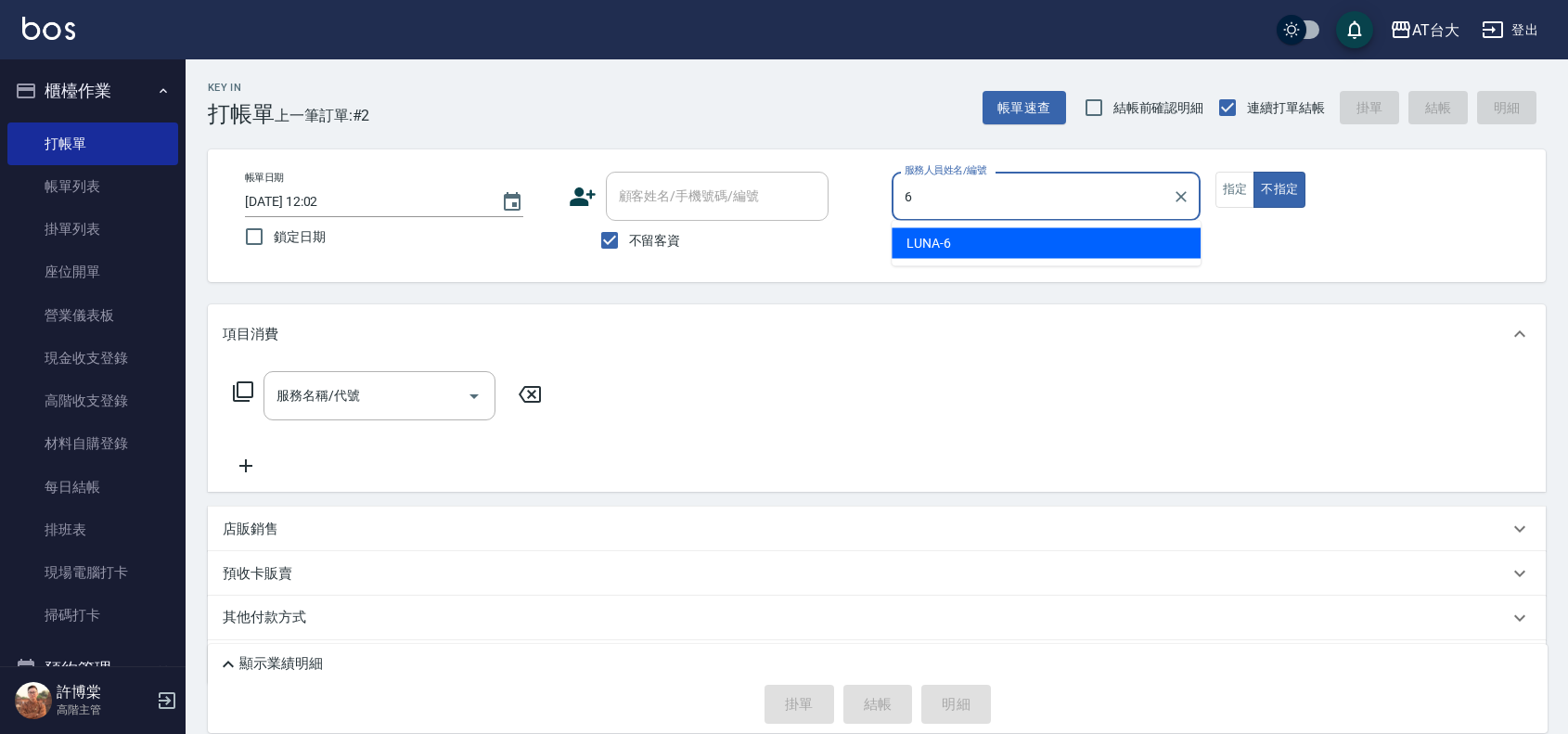
type input "LUNA-6"
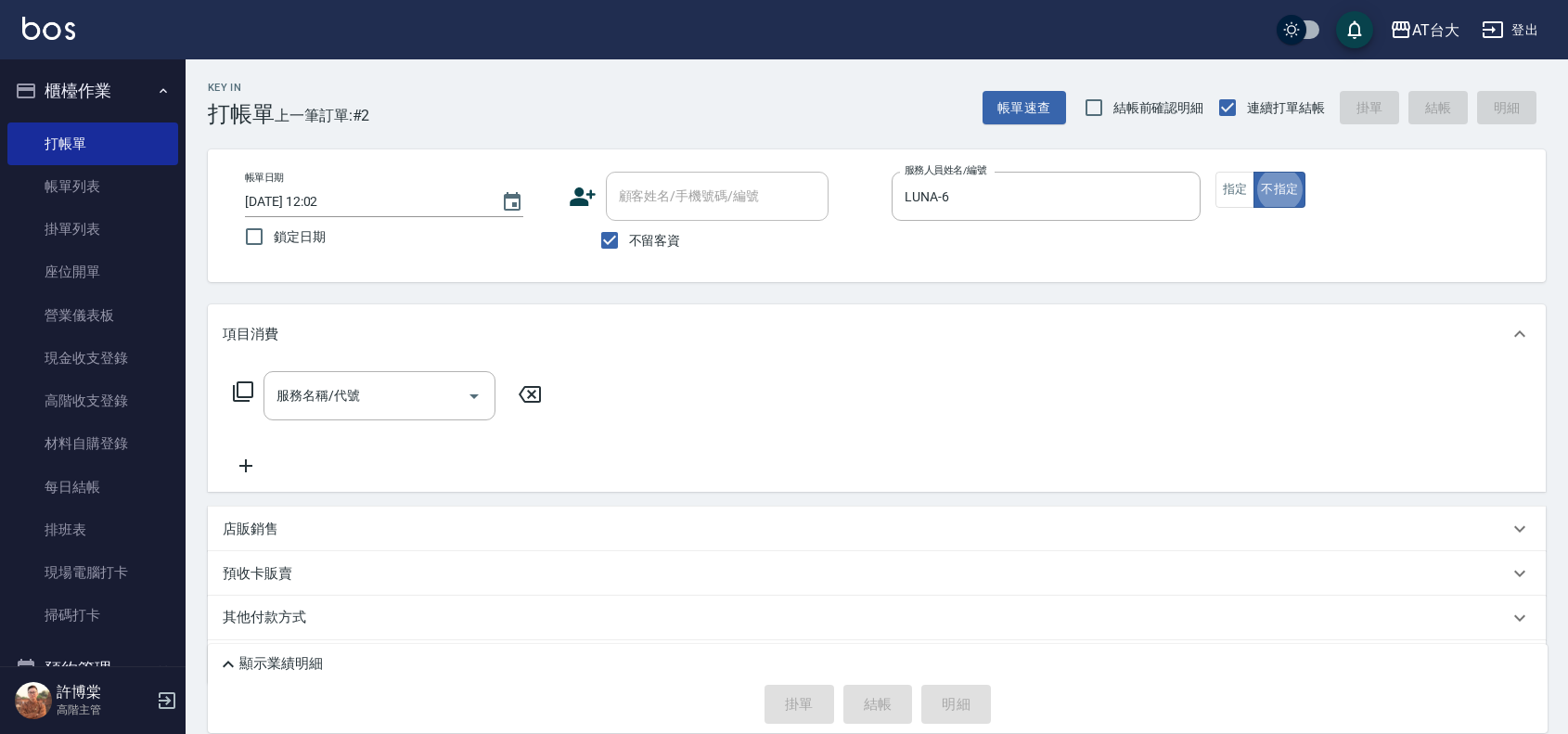
type button "false"
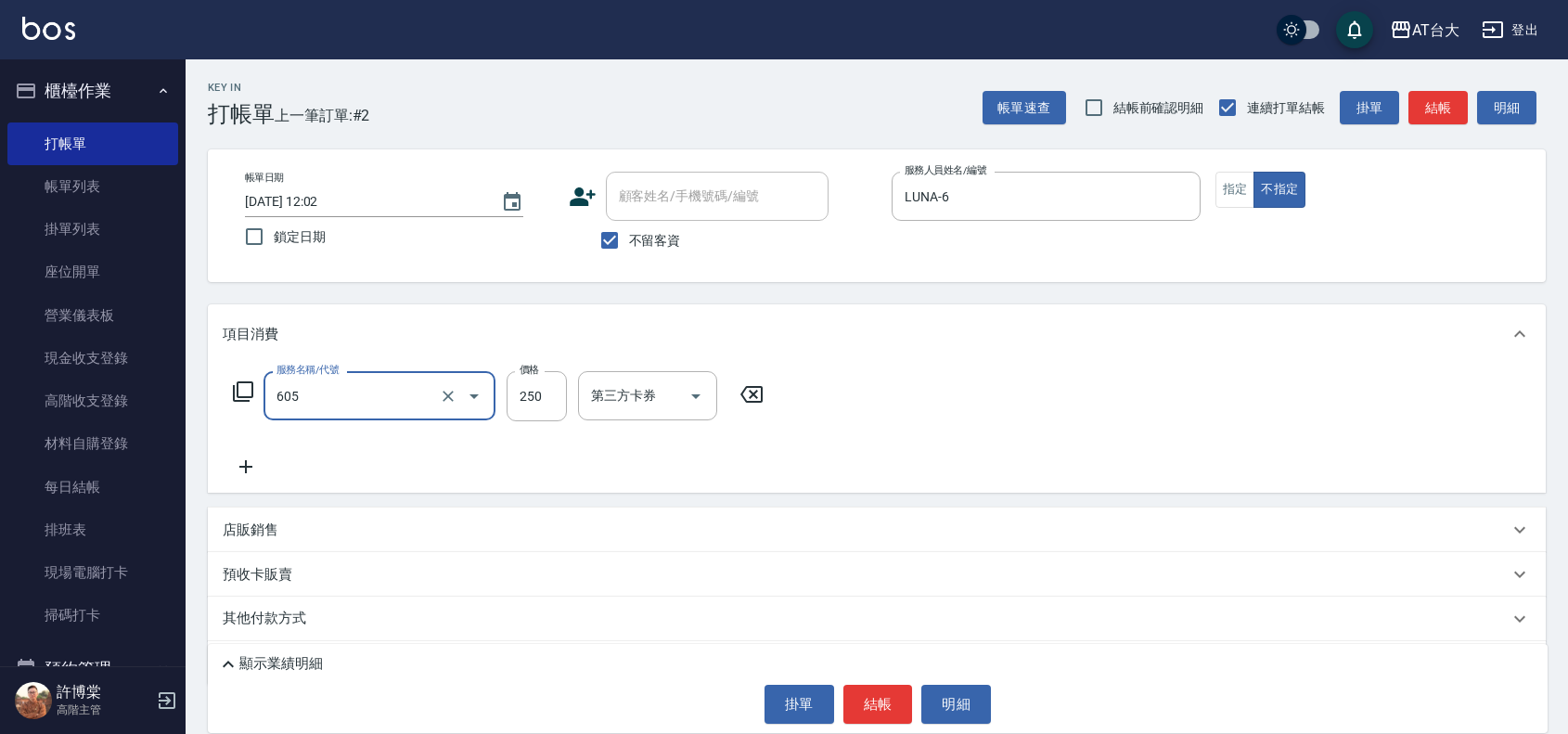
type input "洗髮 (女)(605)"
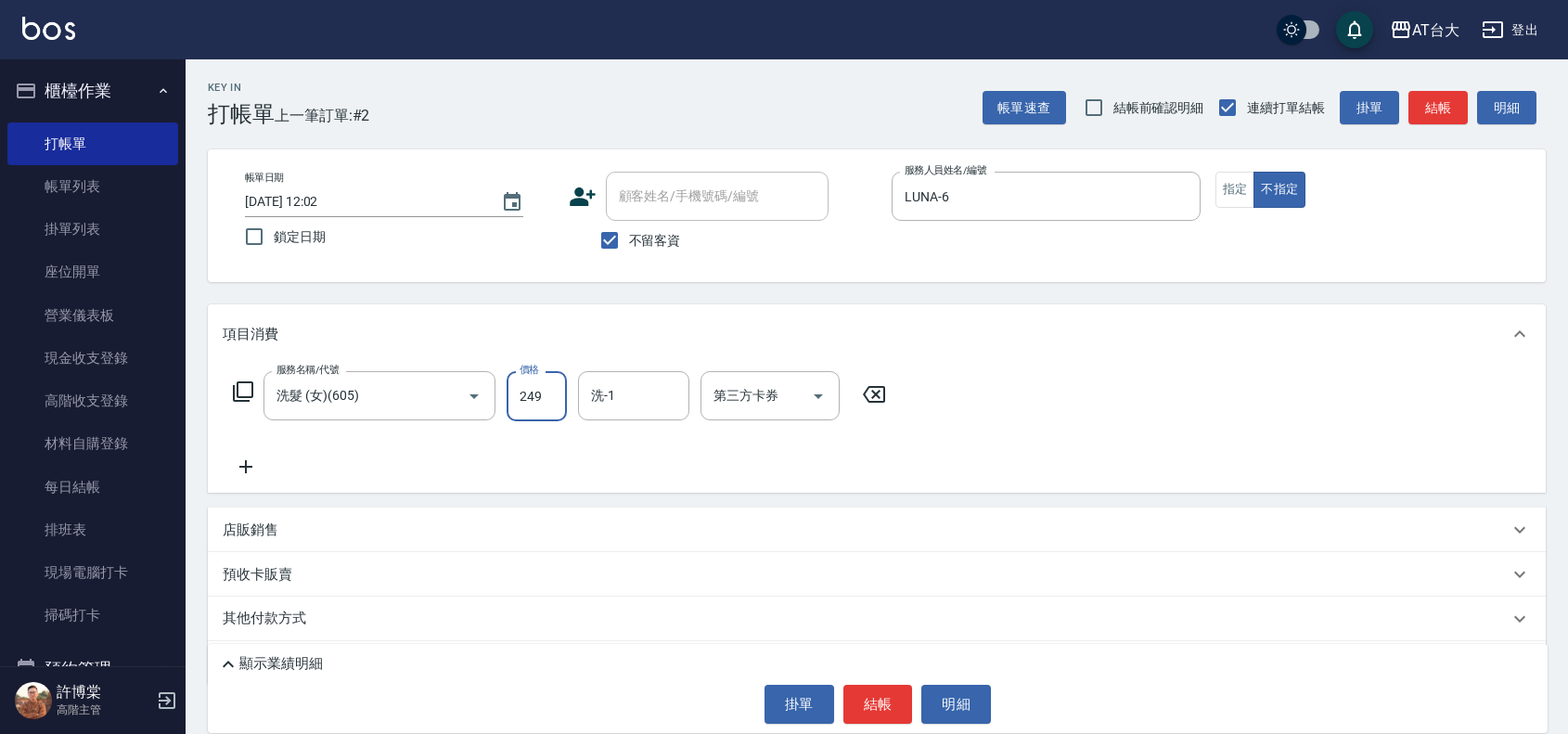
type input "249"
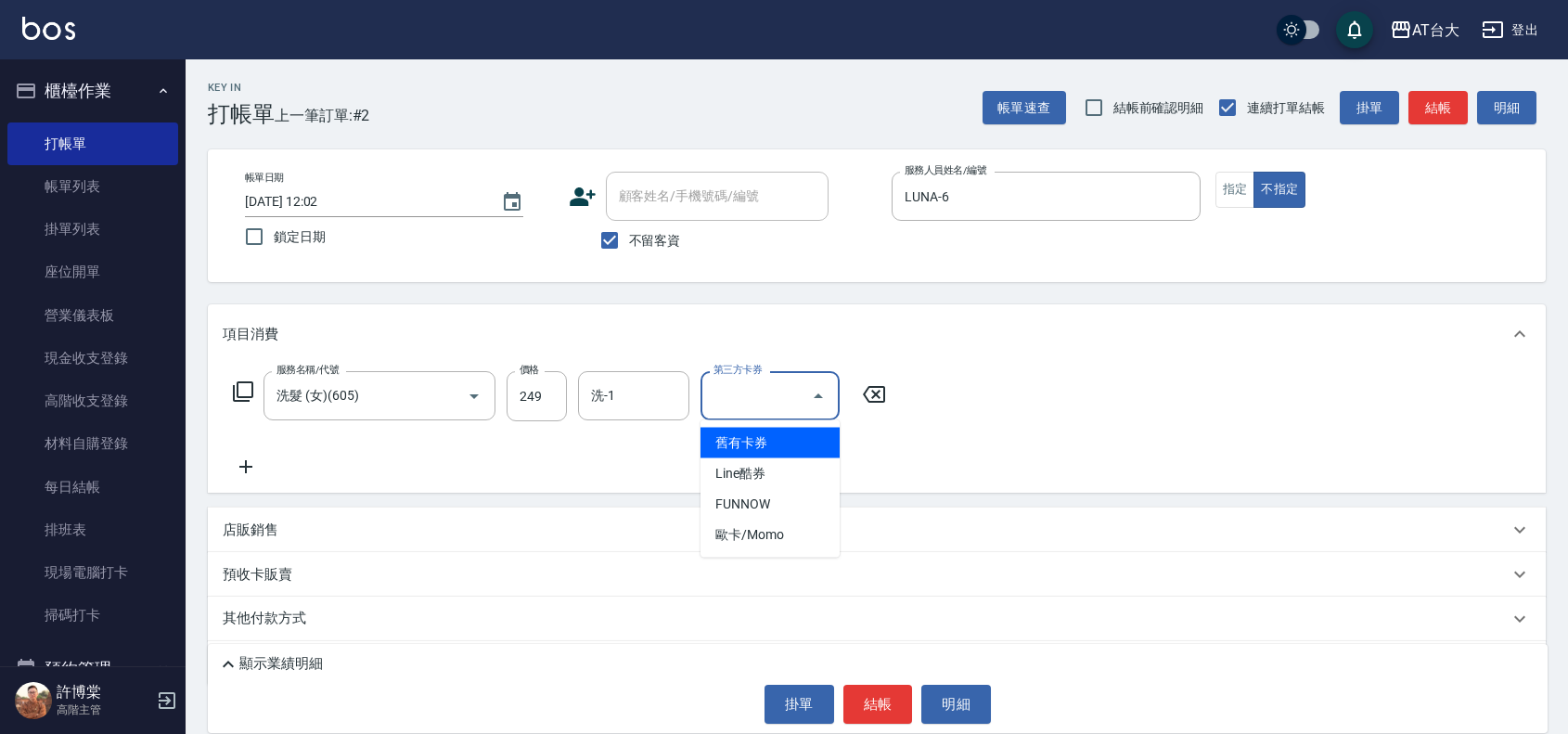
drag, startPoint x: 749, startPoint y: 389, endPoint x: 768, endPoint y: 462, distance: 75.4
click at [753, 391] on input "第三方卡券" at bounding box center [756, 396] width 95 height 33
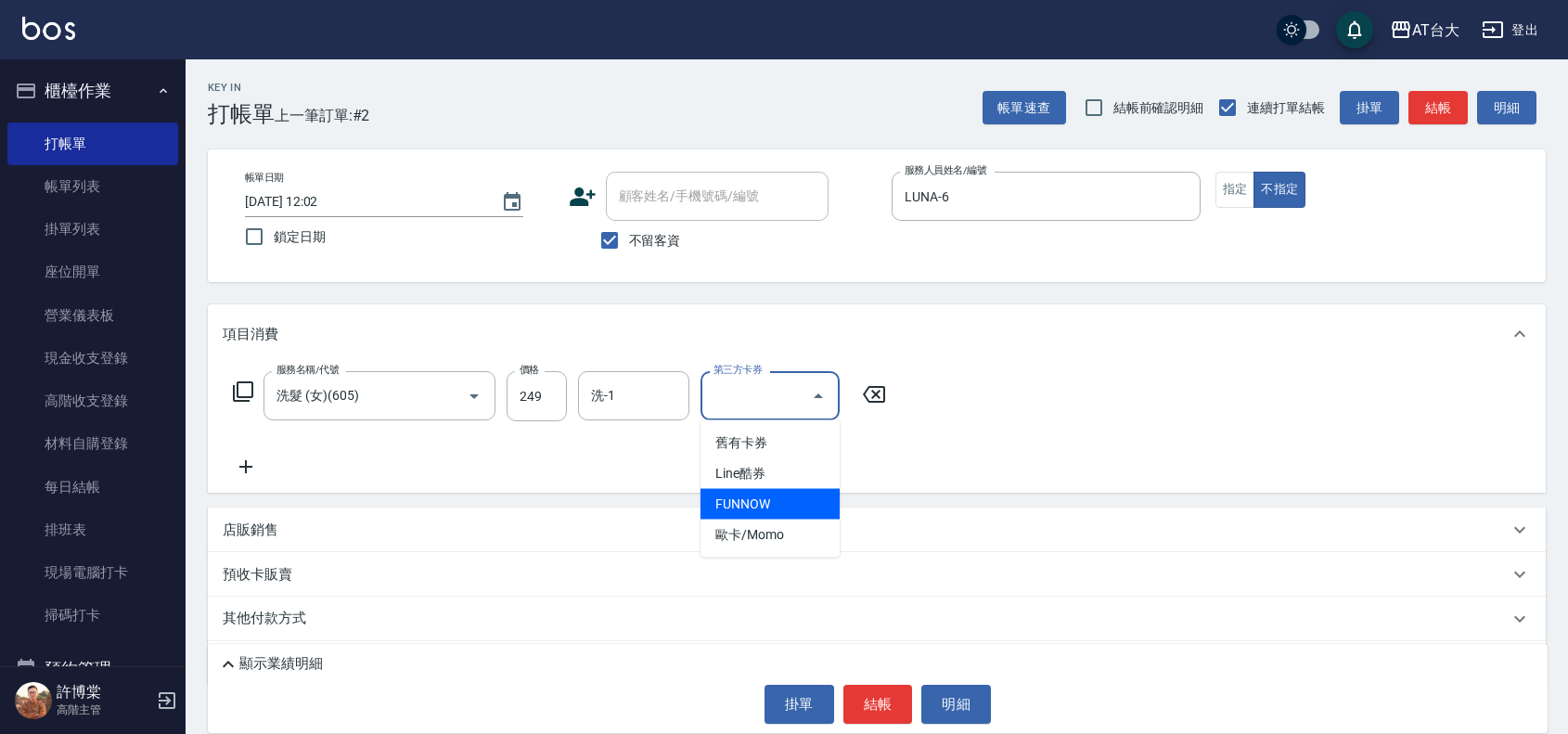
click at [728, 499] on span "FUNNOW" at bounding box center [770, 504] width 139 height 31
type input "FUNNOW"
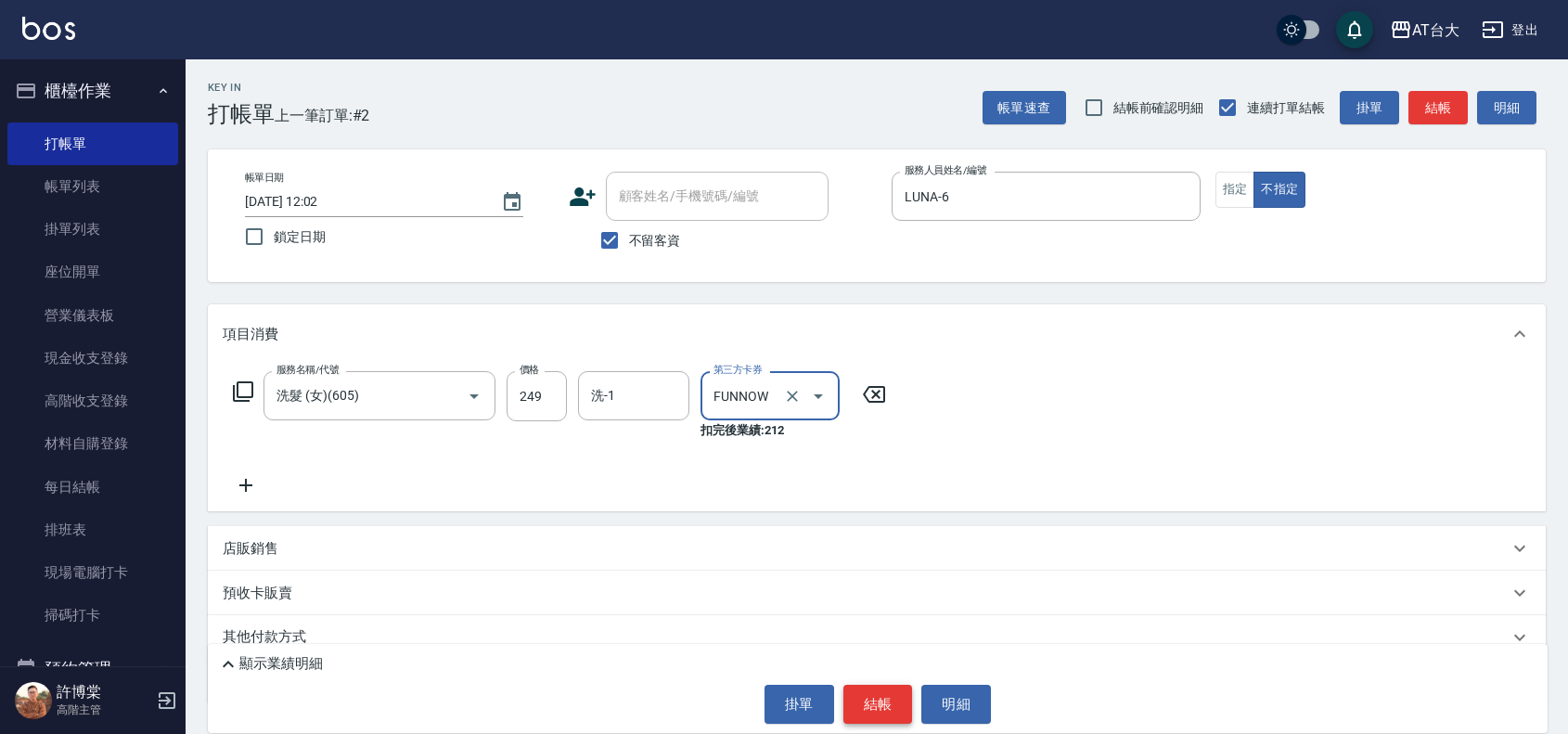
click at [882, 692] on button "結帳" at bounding box center [878, 704] width 70 height 39
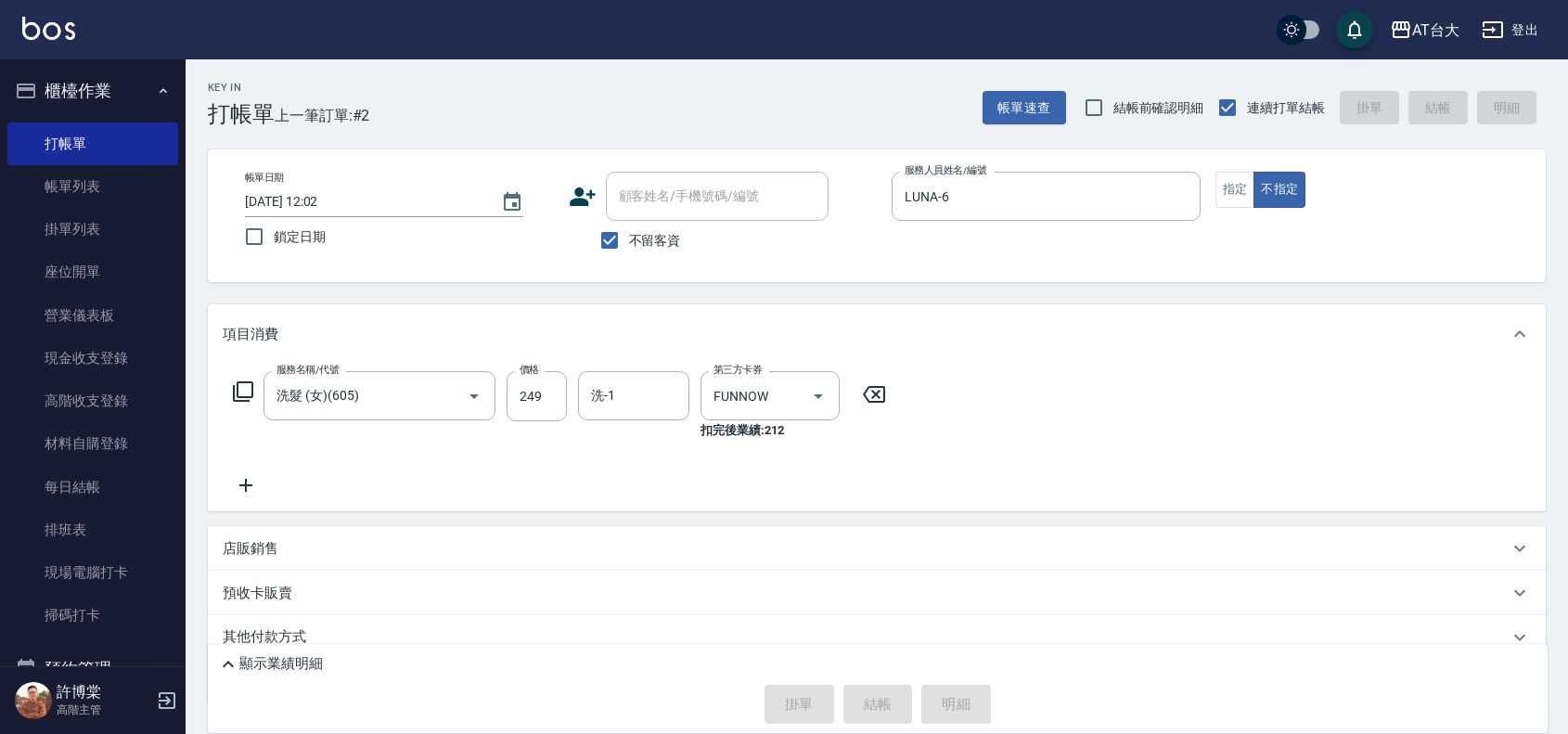
type input "[DATE] 12:32"
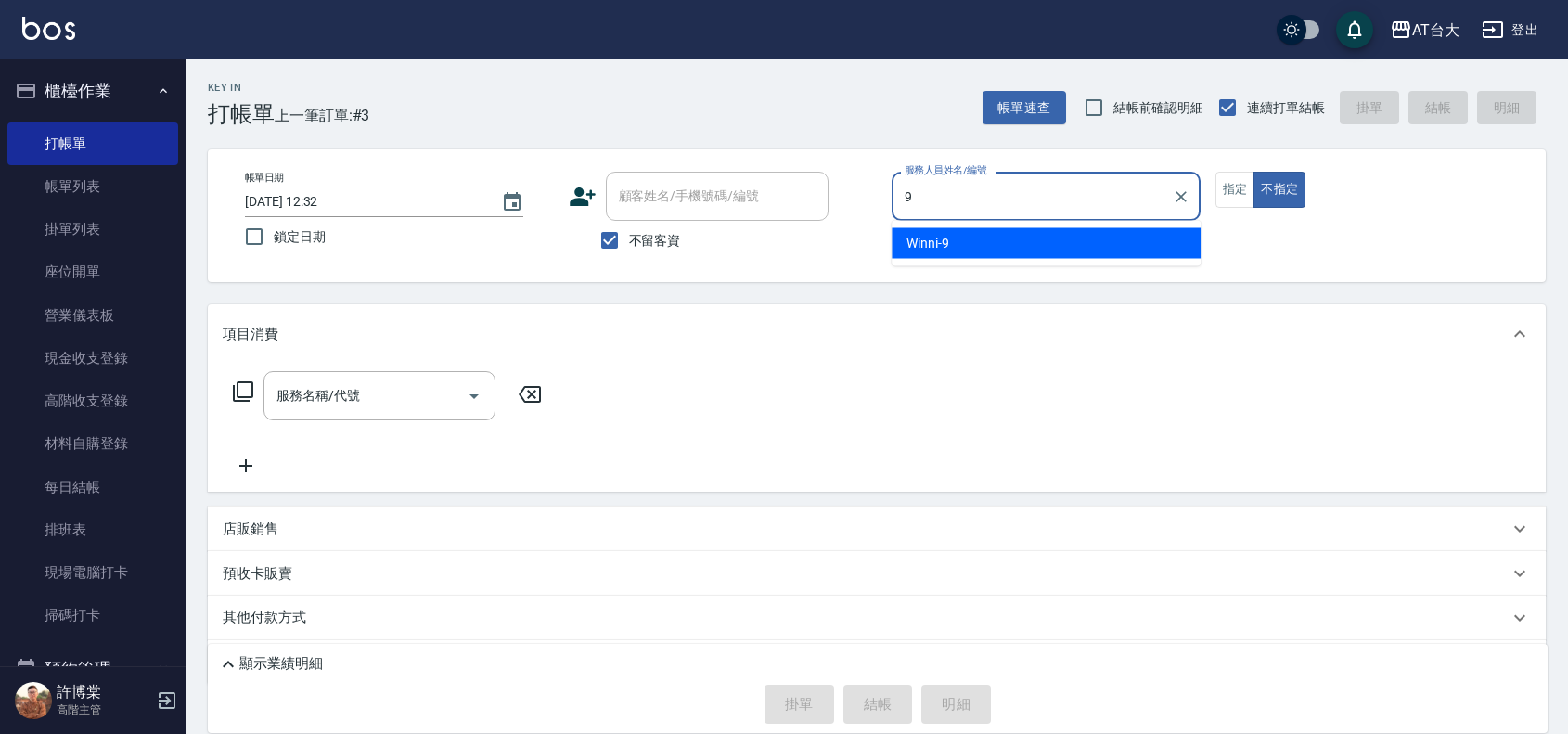
type input "Winni-9"
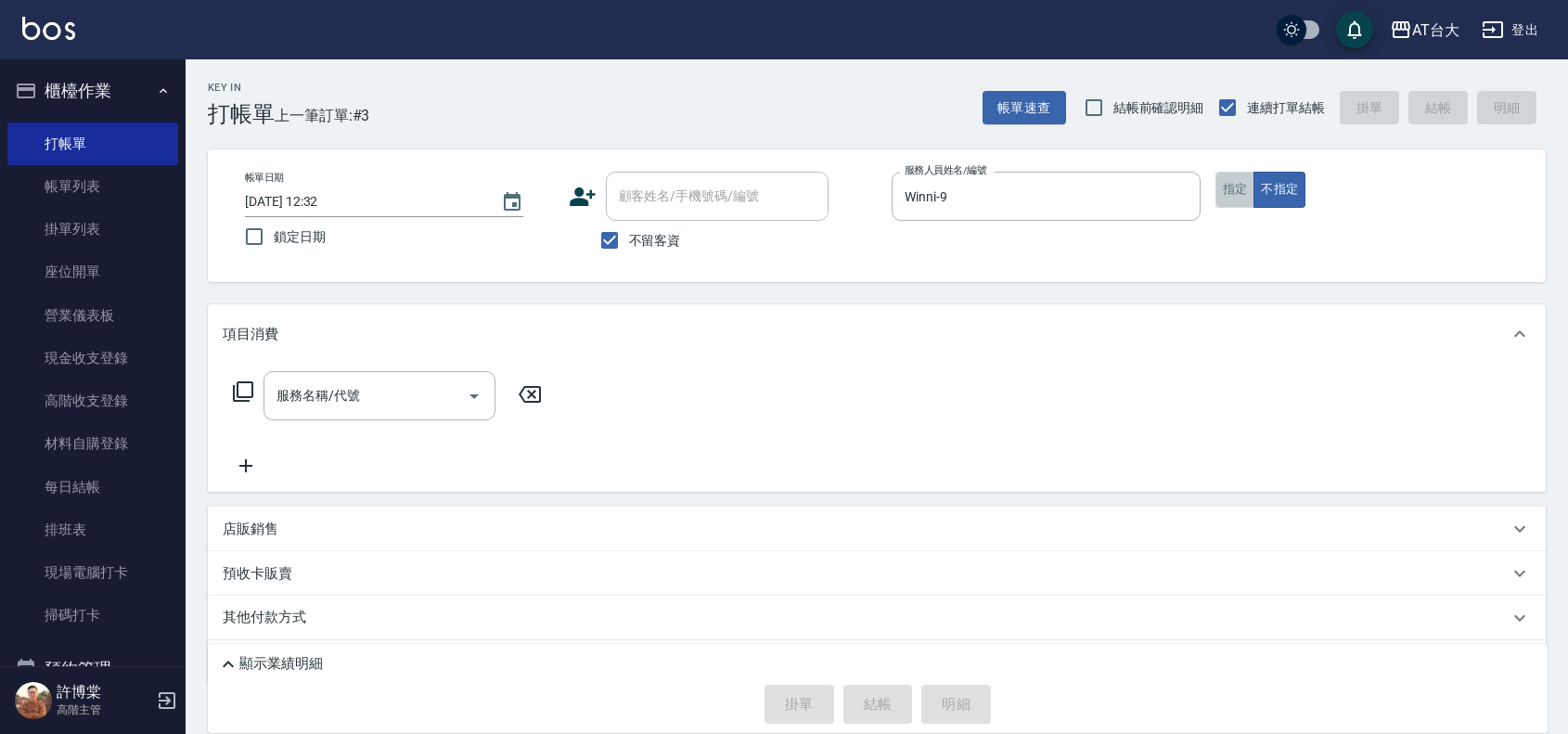
click at [1232, 197] on button "指定" at bounding box center [1235, 189] width 40 height 36
click at [458, 374] on div "服務名稱/代號" at bounding box center [380, 395] width 232 height 49
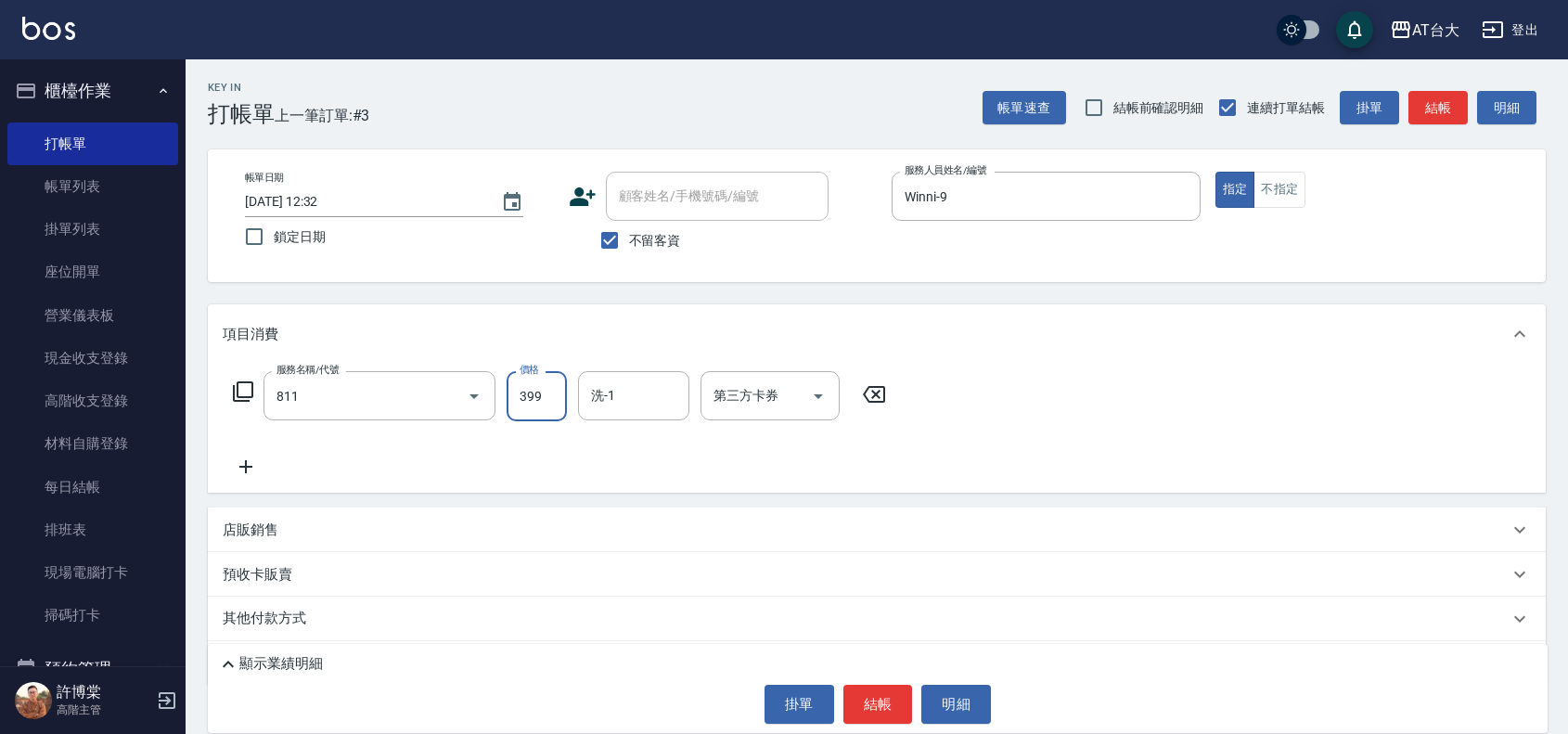
type input "洗+剪(811)"
type input "450"
click at [902, 692] on button "結帳" at bounding box center [878, 704] width 70 height 39
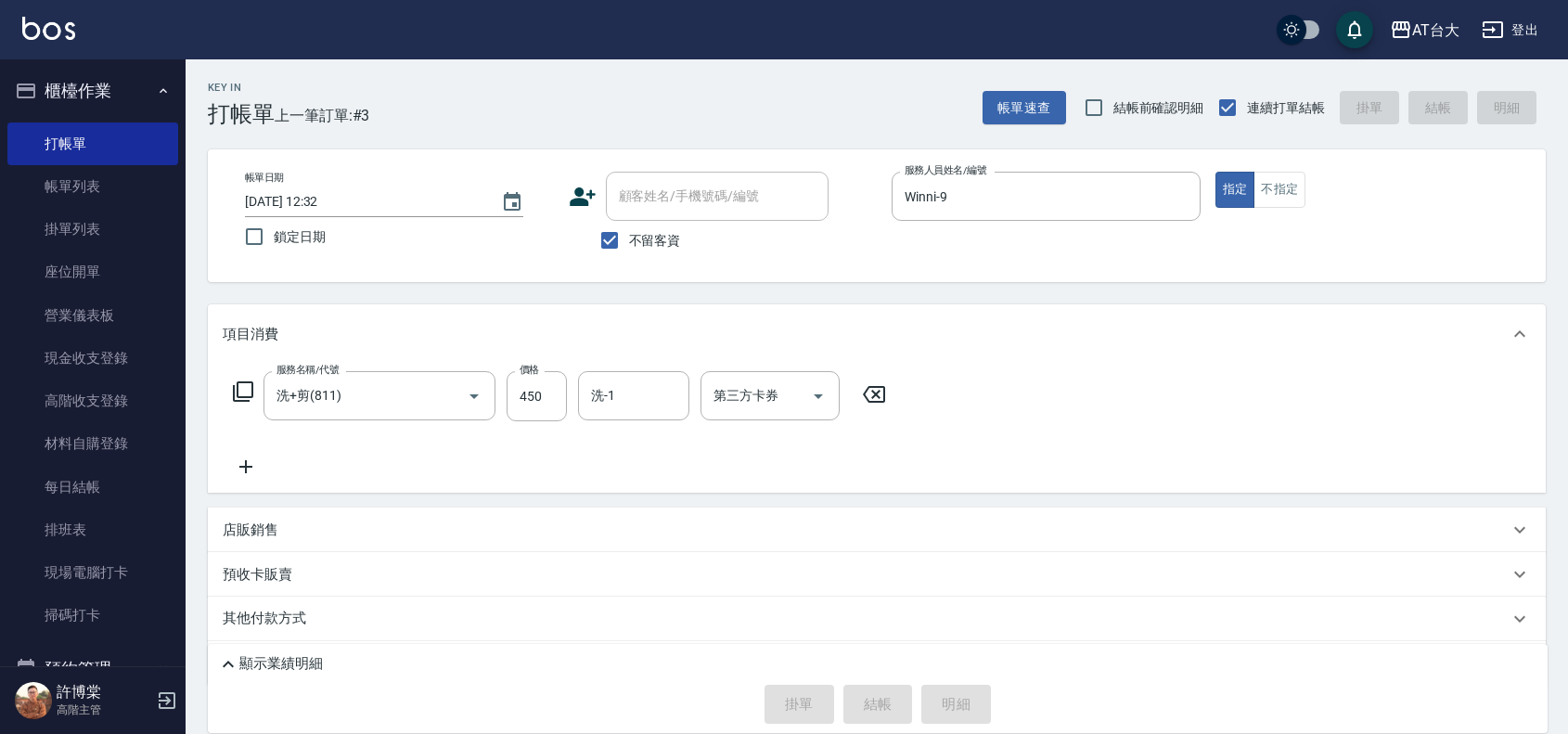
type input "[DATE] 12:56"
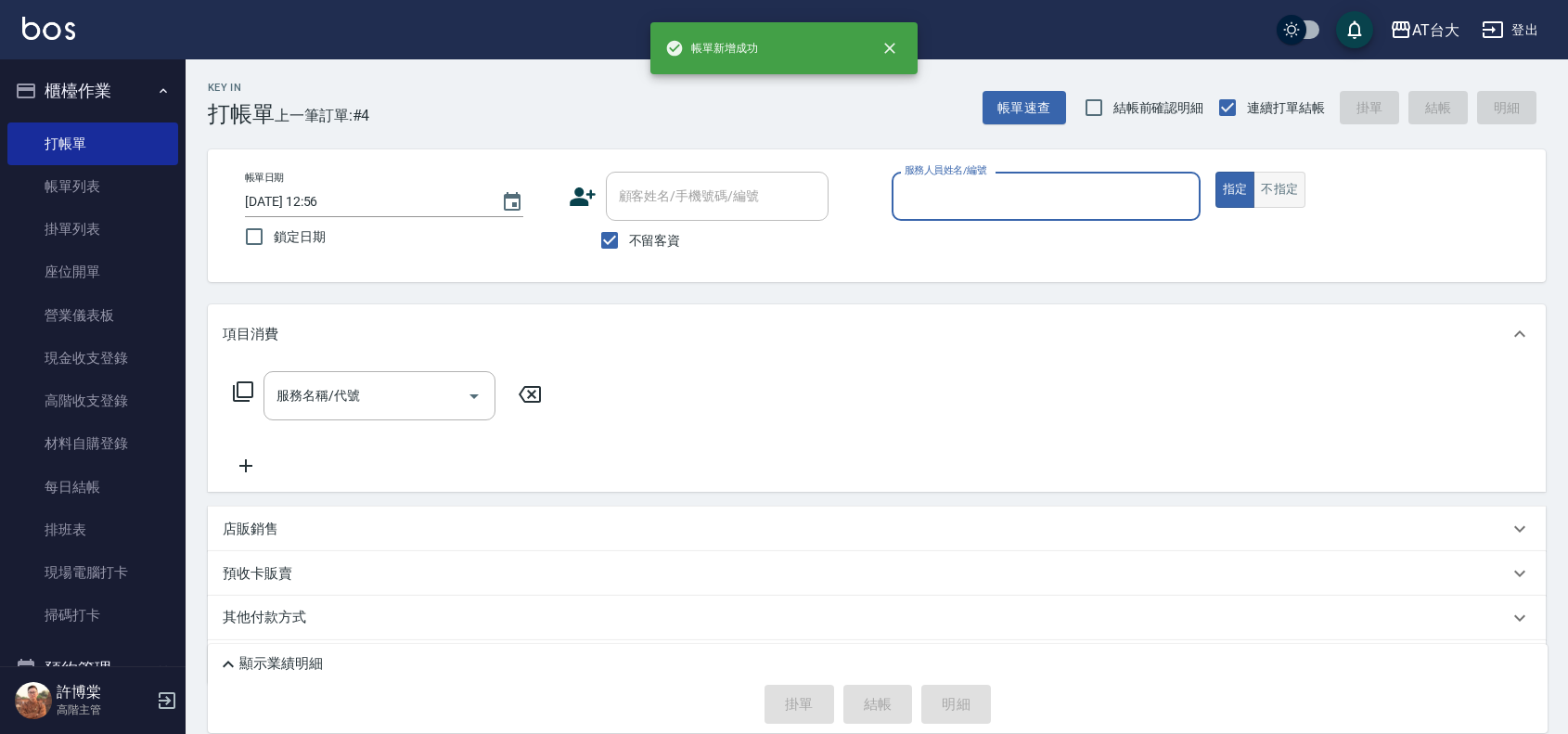
click at [1269, 206] on button "不指定" at bounding box center [1280, 189] width 52 height 36
